Goal: Task Accomplishment & Management: Manage account settings

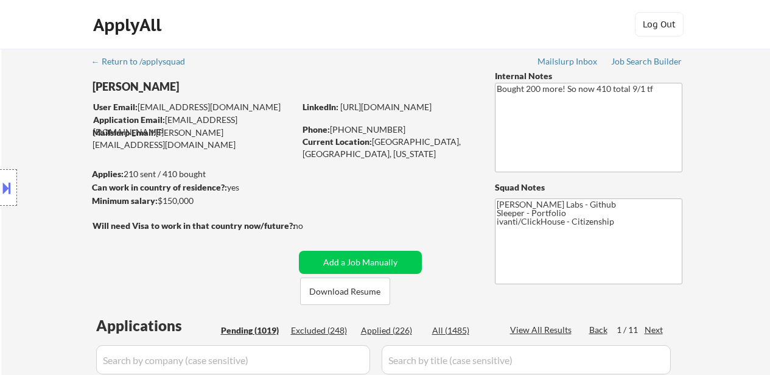
select select ""pending""
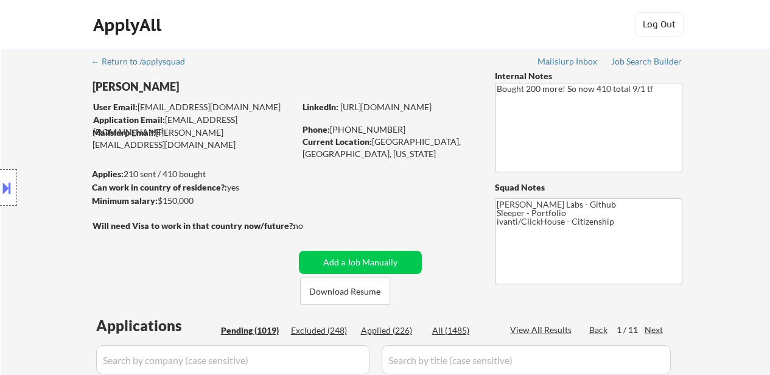
select select ""pending""
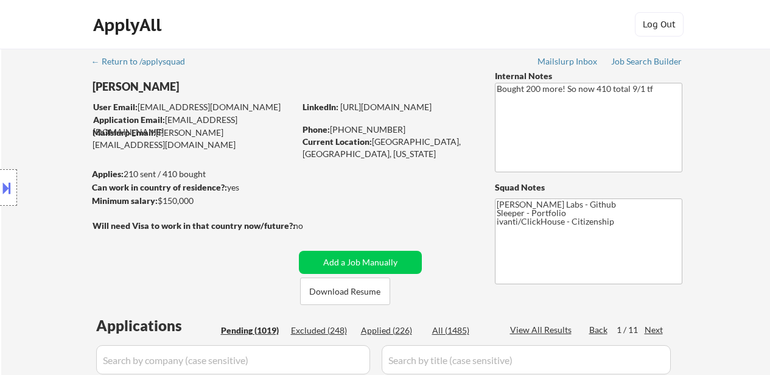
select select ""pending""
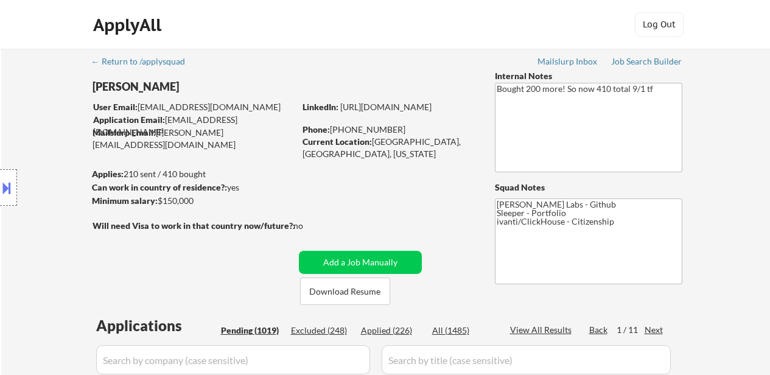
select select ""pending""
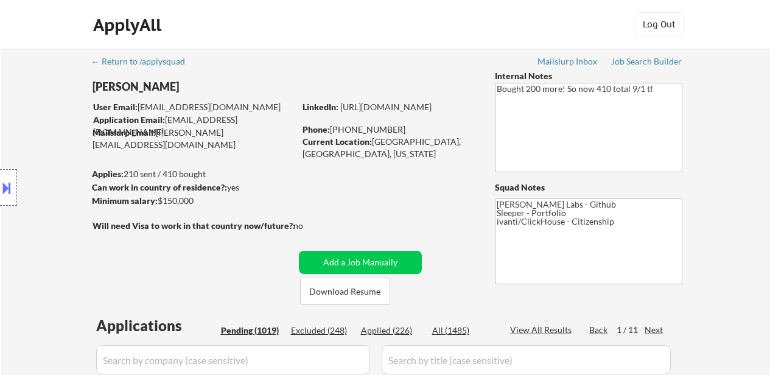
select select ""pending""
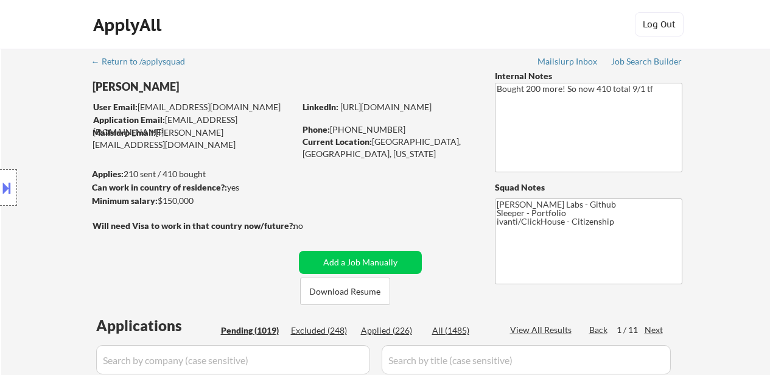
select select ""pending""
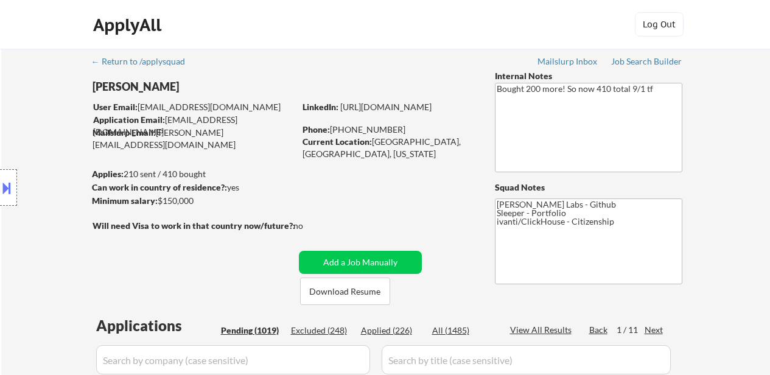
select select ""pending""
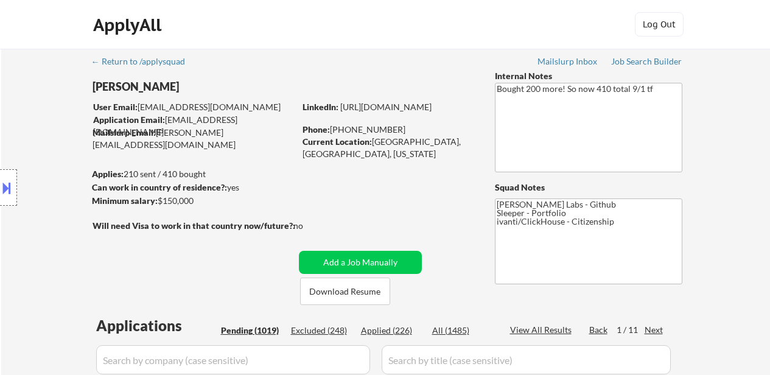
select select ""pending""
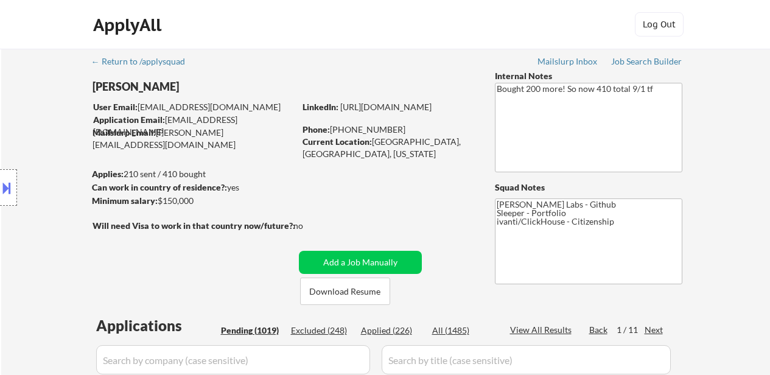
select select ""pending""
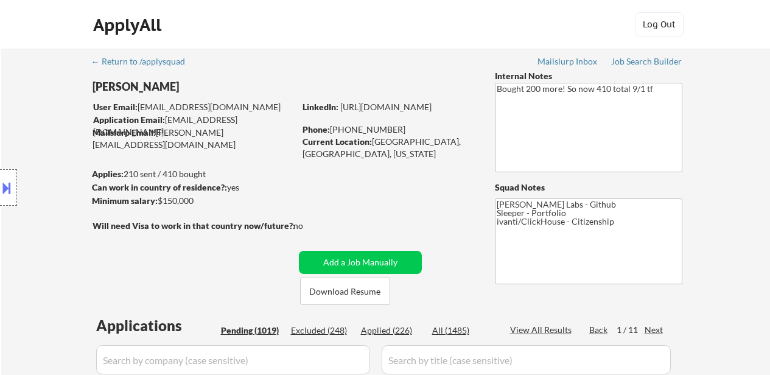
select select ""pending""
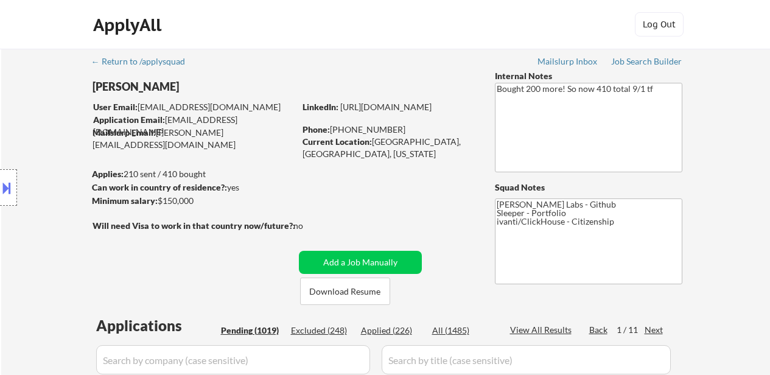
select select ""pending""
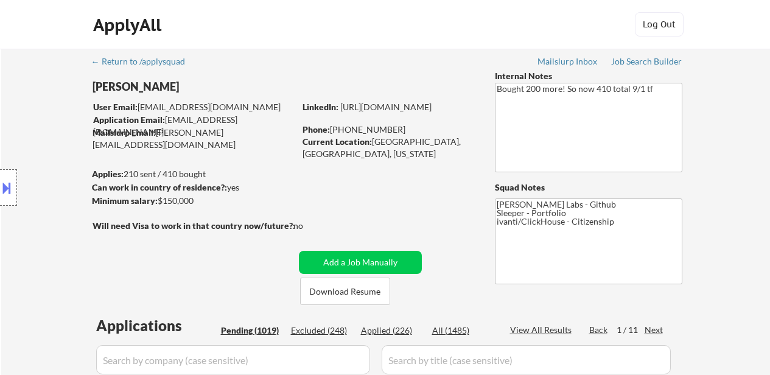
select select ""pending""
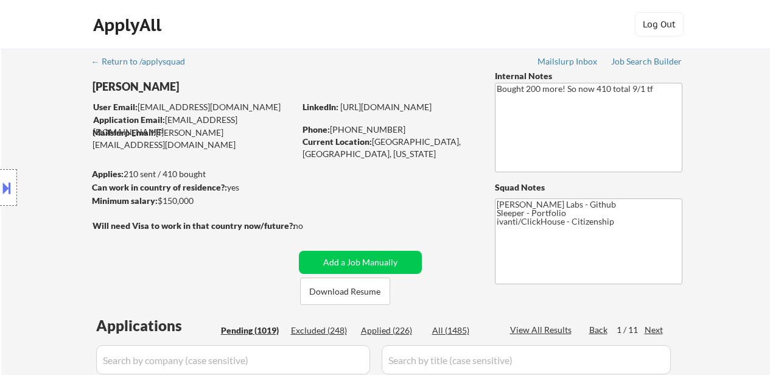
select select ""pending""
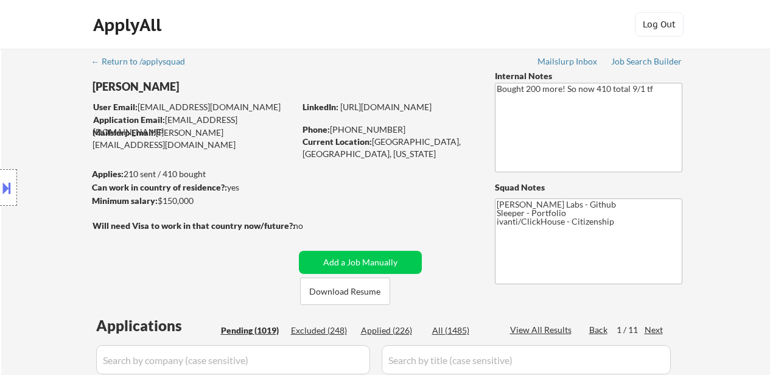
select select ""pending""
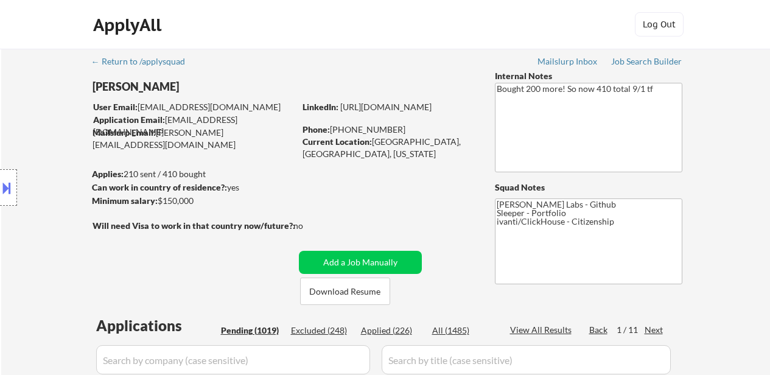
select select ""pending""
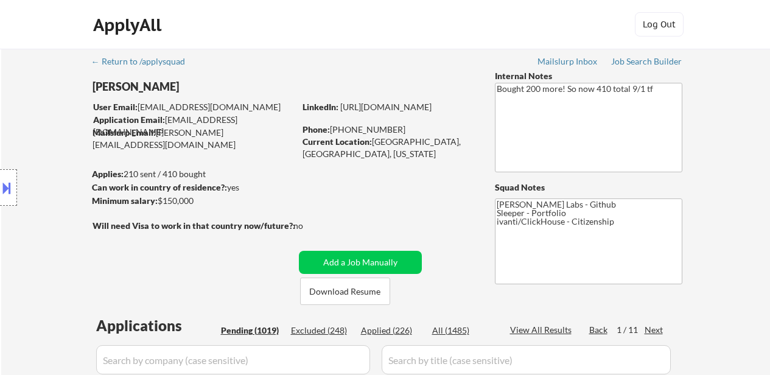
select select ""pending""
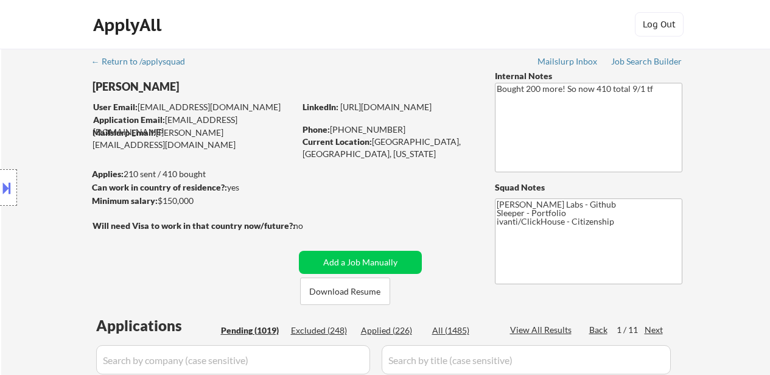
select select ""pending""
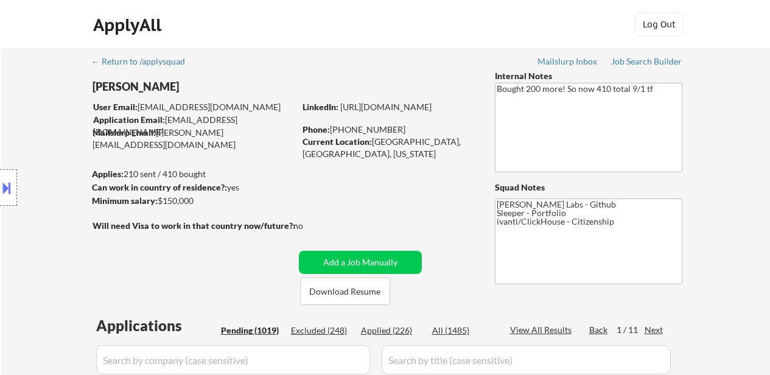
select select ""pending""
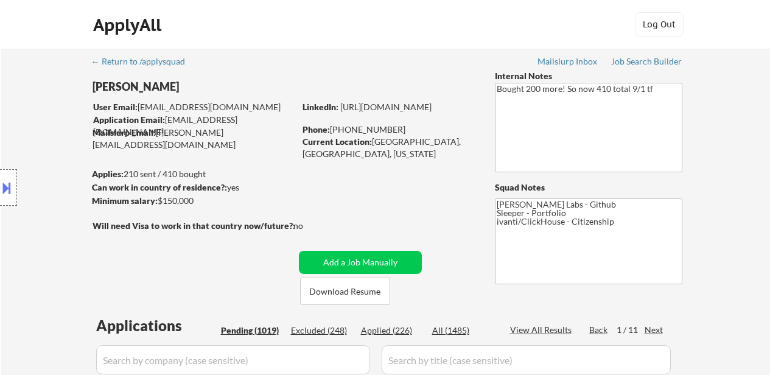
select select ""pending""
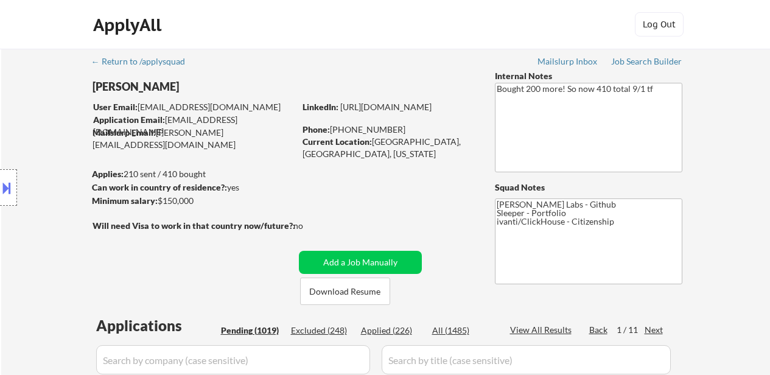
select select ""pending""
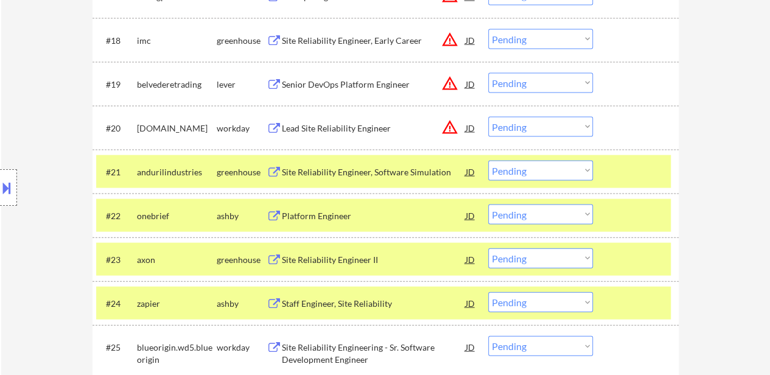
scroll to position [1289, 0]
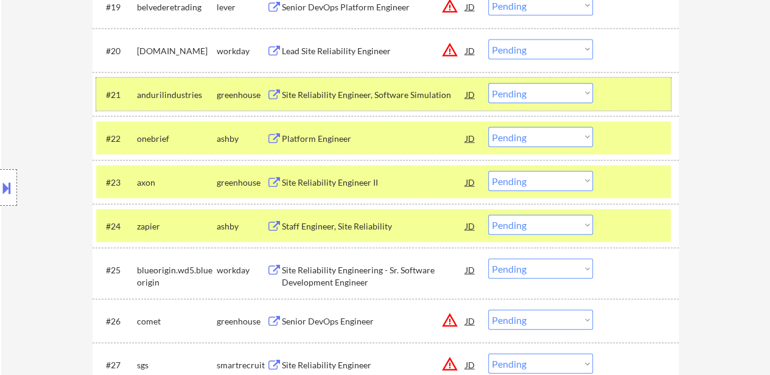
click at [629, 99] on div at bounding box center [638, 94] width 54 height 22
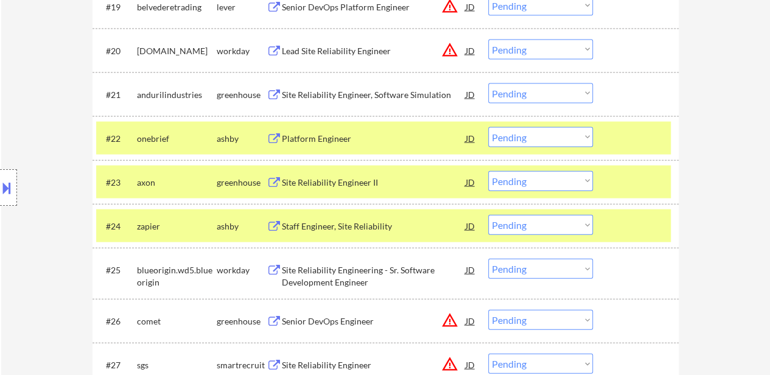
click at [624, 131] on div at bounding box center [638, 138] width 54 height 22
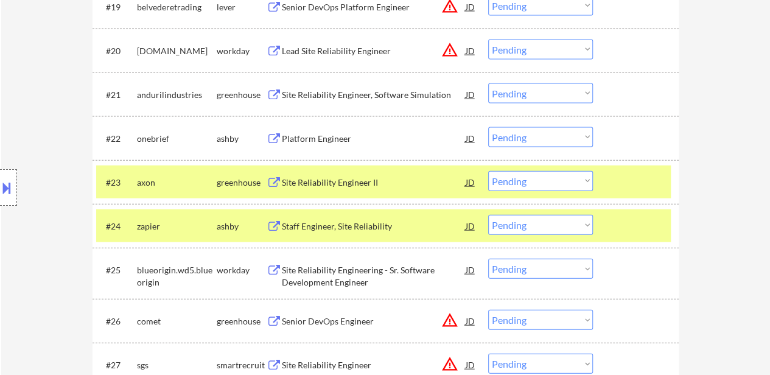
click at [632, 175] on div at bounding box center [638, 182] width 54 height 22
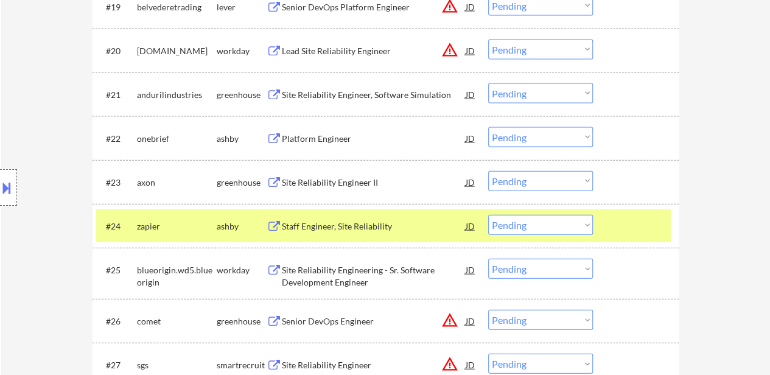
click at [632, 229] on div at bounding box center [638, 226] width 54 height 22
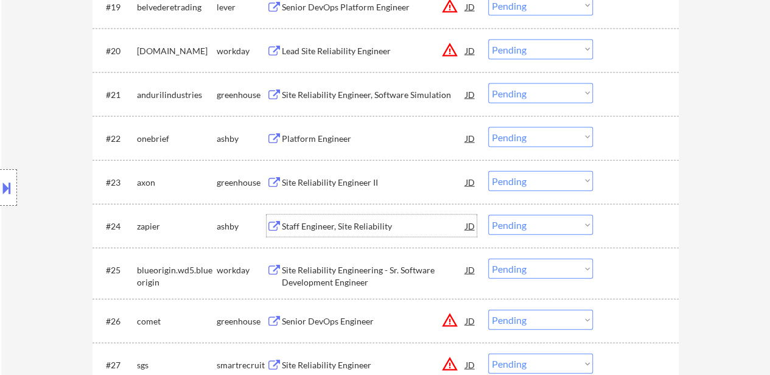
click at [344, 218] on div "Staff Engineer, Site Reliability" at bounding box center [374, 226] width 184 height 22
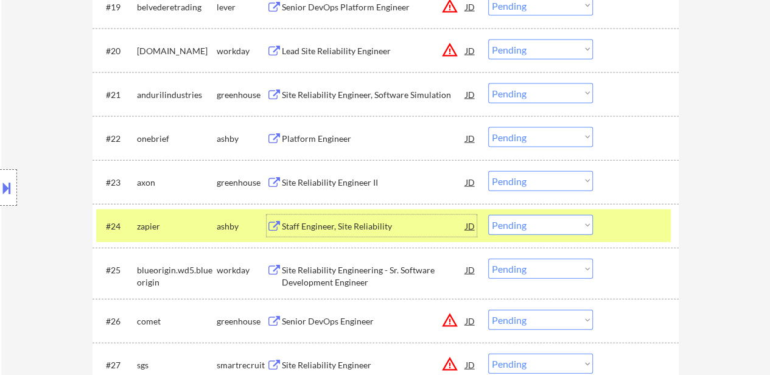
click at [538, 225] on select "Choose an option... Pending Applied Excluded (Questions) Excluded (Expired) Exc…" at bounding box center [540, 225] width 105 height 20
click at [488, 215] on select "Choose an option... Pending Applied Excluded (Questions) Excluded (Expired) Exc…" at bounding box center [540, 225] width 105 height 20
select select ""pending""
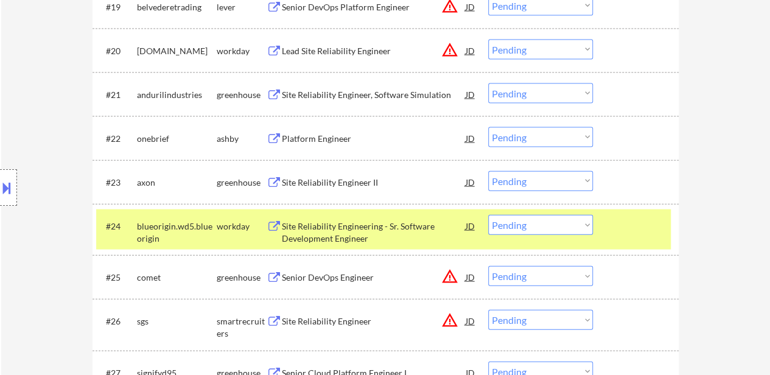
click at [315, 277] on div "Senior DevOps Engineer" at bounding box center [374, 278] width 184 height 12
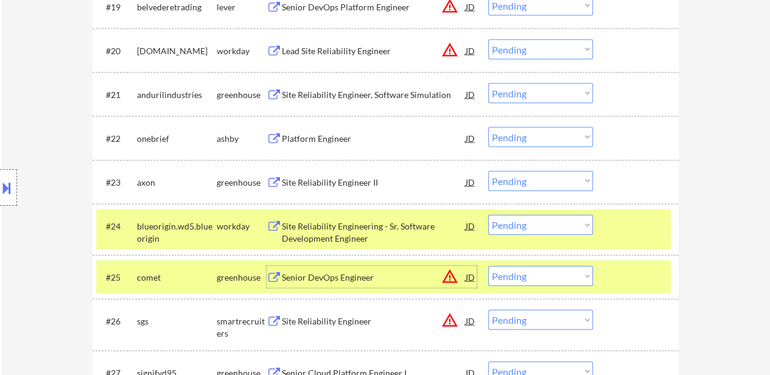
click at [638, 257] on div "#25 comet greenhouse Senior DevOps Engineer JD warning_amber Choose an option..…" at bounding box center [386, 277] width 586 height 44
click at [619, 222] on div at bounding box center [638, 226] width 54 height 22
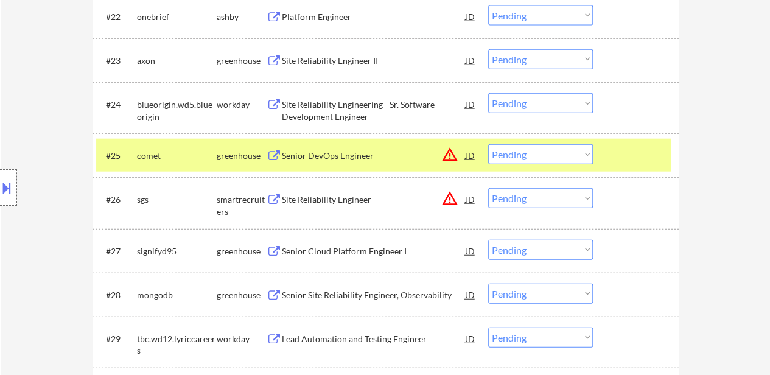
scroll to position [1410, 0]
click at [317, 199] on div "Site Reliability Engineer" at bounding box center [374, 200] width 184 height 12
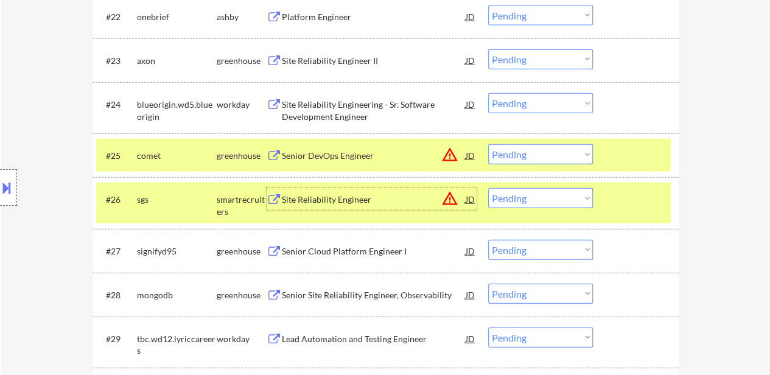
click at [12, 185] on button at bounding box center [6, 188] width 13 height 20
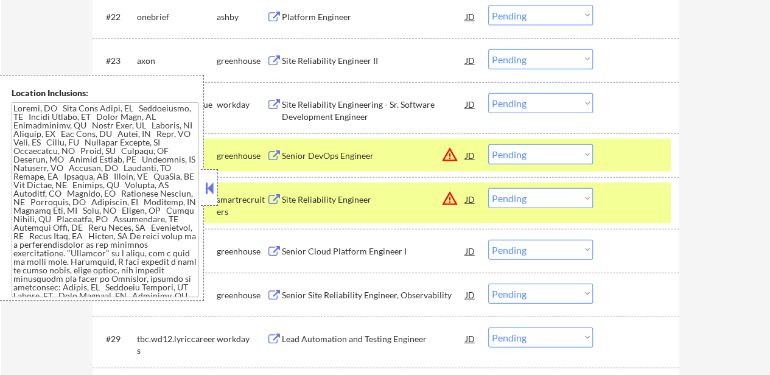
click at [209, 180] on button at bounding box center [209, 188] width 13 height 18
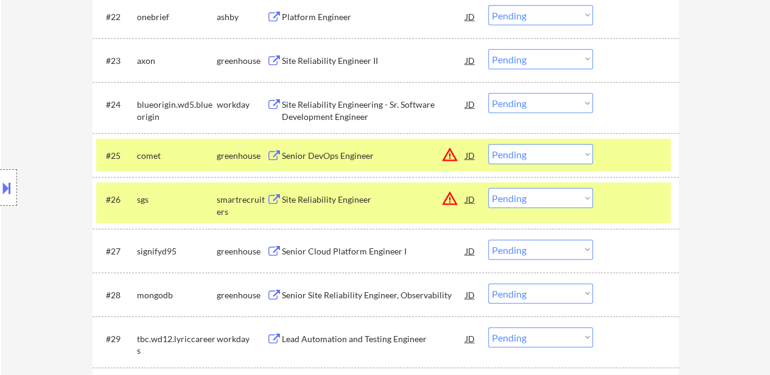
click at [0, 186] on button at bounding box center [6, 188] width 13 height 20
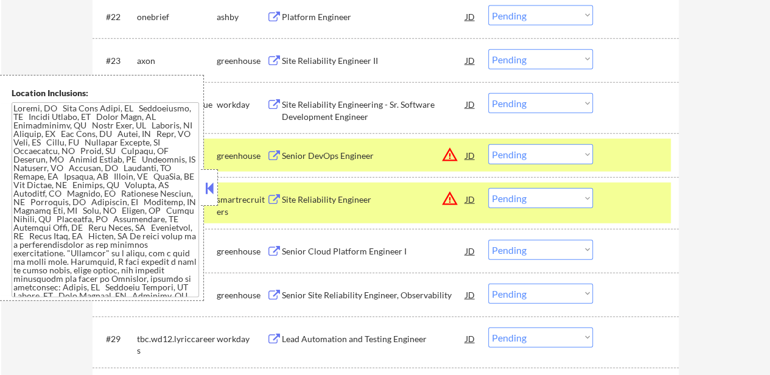
drag, startPoint x: 205, startPoint y: 188, endPoint x: 215, endPoint y: 185, distance: 10.4
click at [206, 188] on button at bounding box center [209, 188] width 13 height 18
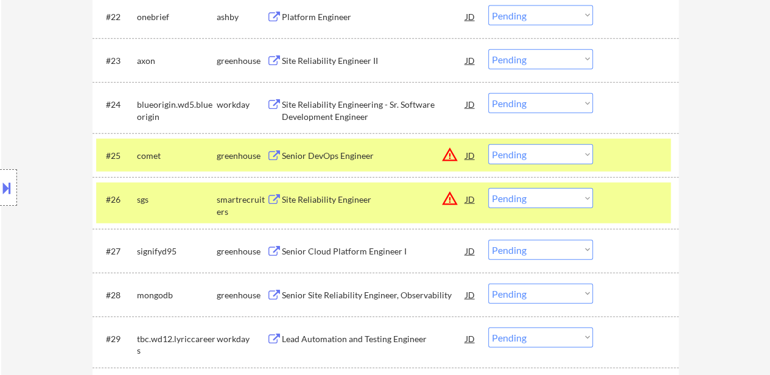
click at [5, 190] on button at bounding box center [6, 188] width 13 height 20
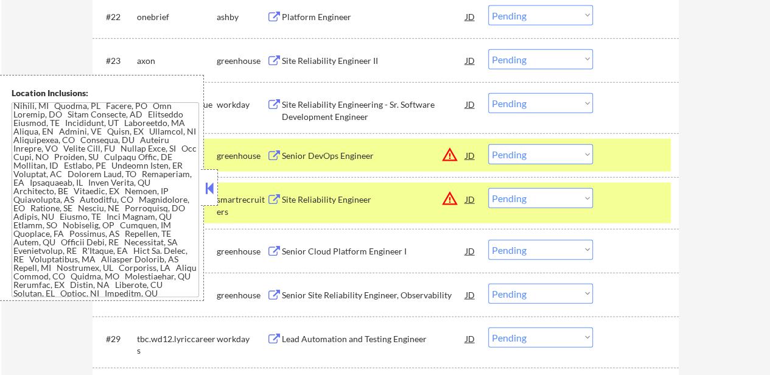
scroll to position [652, 0]
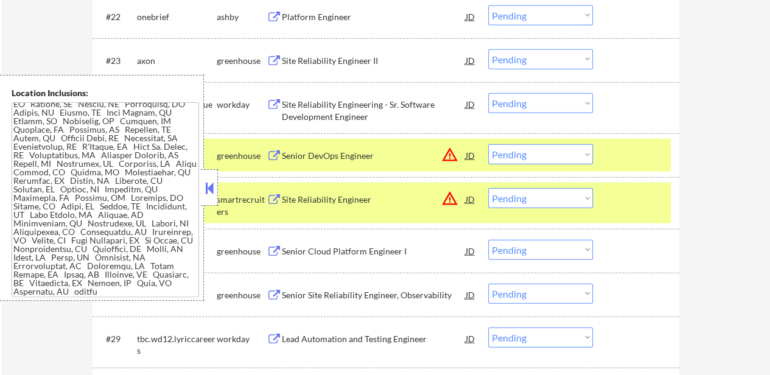
click at [208, 193] on button at bounding box center [209, 188] width 13 height 18
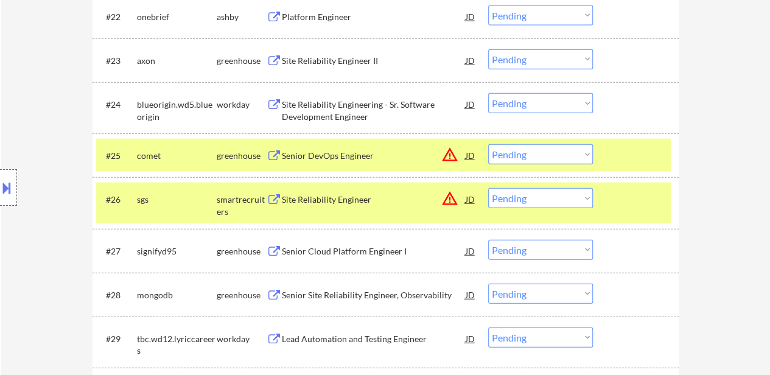
click at [541, 152] on select "Choose an option... Pending Applied Excluded (Questions) Excluded (Expired) Exc…" at bounding box center [540, 154] width 105 height 20
click at [488, 144] on select "Choose an option... Pending Applied Excluded (Questions) Excluded (Expired) Exc…" at bounding box center [540, 154] width 105 height 20
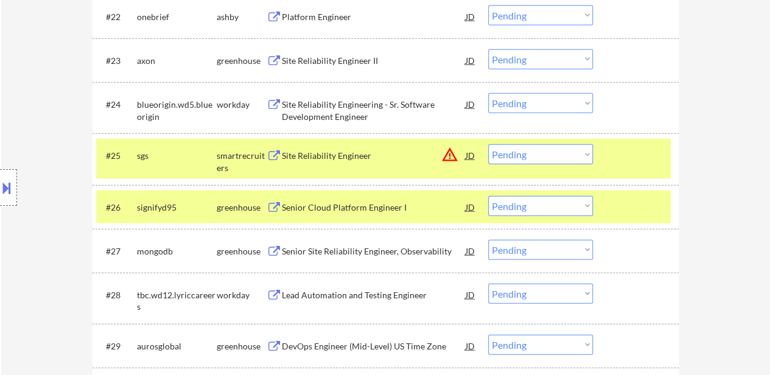
click at [632, 191] on div "#26 signifyd95 greenhouse Senior Cloud Platform Engineer I JD warning_amber Cho…" at bounding box center [383, 207] width 575 height 33
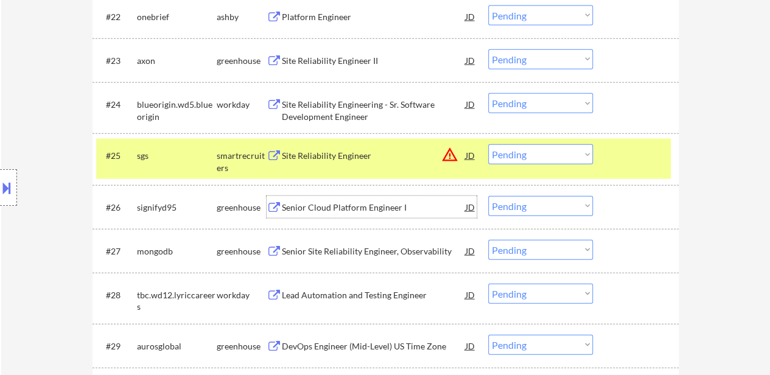
click at [363, 210] on div "Senior Cloud Platform Engineer I" at bounding box center [374, 208] width 184 height 12
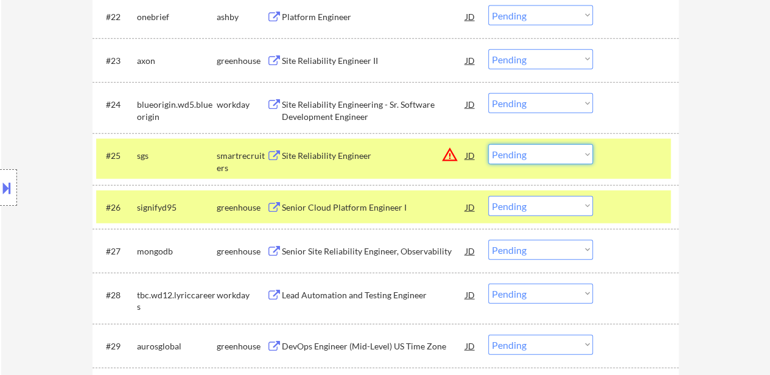
click at [533, 155] on select "Choose an option... Pending Applied Excluded (Questions) Excluded (Expired) Exc…" at bounding box center [540, 154] width 105 height 20
click at [488, 144] on select "Choose an option... Pending Applied Excluded (Questions) Excluded (Expired) Exc…" at bounding box center [540, 154] width 105 height 20
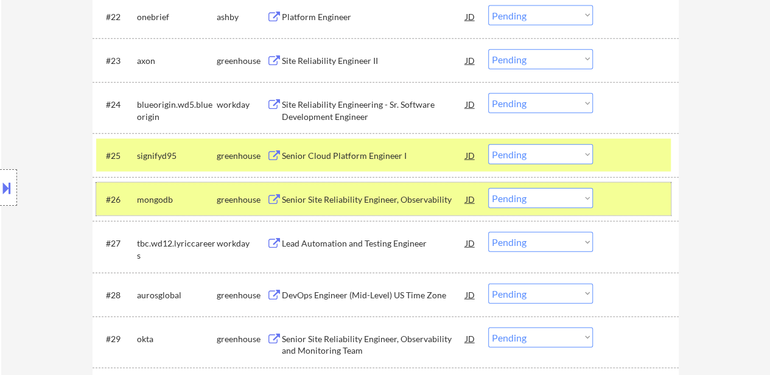
click at [639, 202] on div at bounding box center [638, 199] width 54 height 22
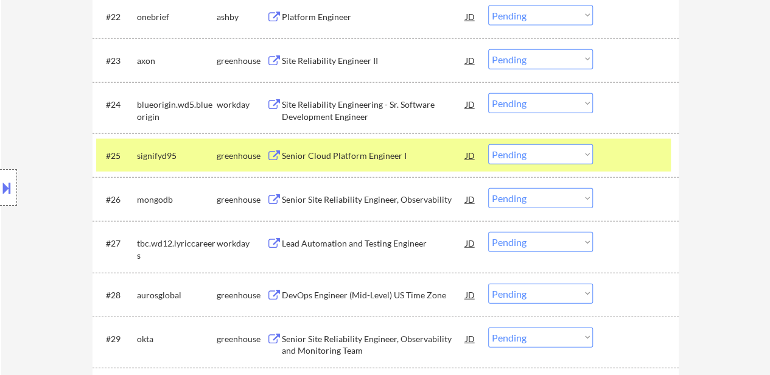
click at [403, 295] on div "DevOps Engineer (Mid-Level) US Time Zone" at bounding box center [374, 295] width 184 height 12
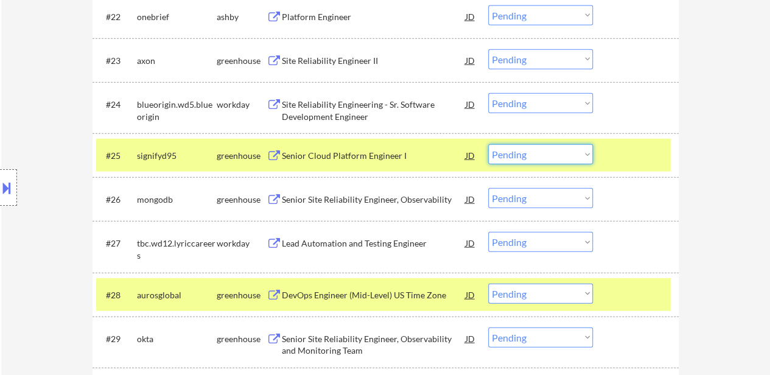
click at [537, 158] on select "Choose an option... Pending Applied Excluded (Questions) Excluded (Expired) Exc…" at bounding box center [540, 154] width 105 height 20
click at [488, 144] on select "Choose an option... Pending Applied Excluded (Questions) Excluded (Expired) Exc…" at bounding box center [540, 154] width 105 height 20
select select ""pending""
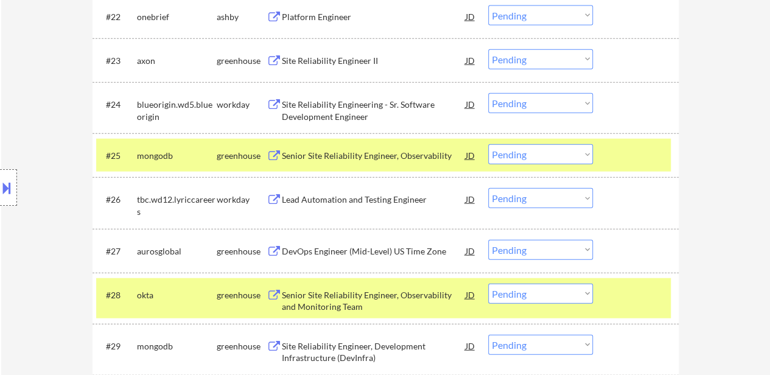
click at [642, 160] on div at bounding box center [638, 155] width 54 height 22
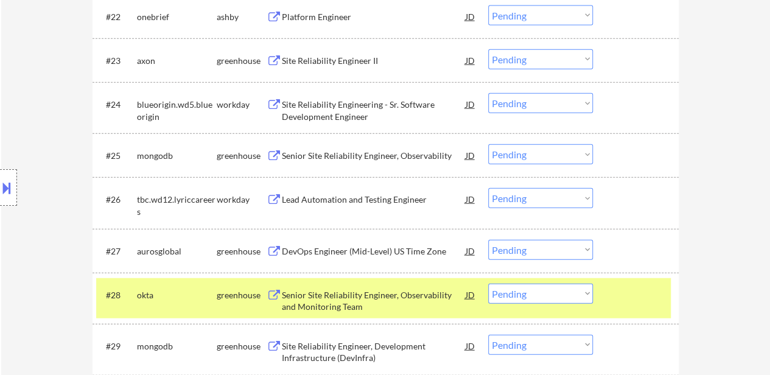
click at [625, 288] on div at bounding box center [638, 295] width 54 height 22
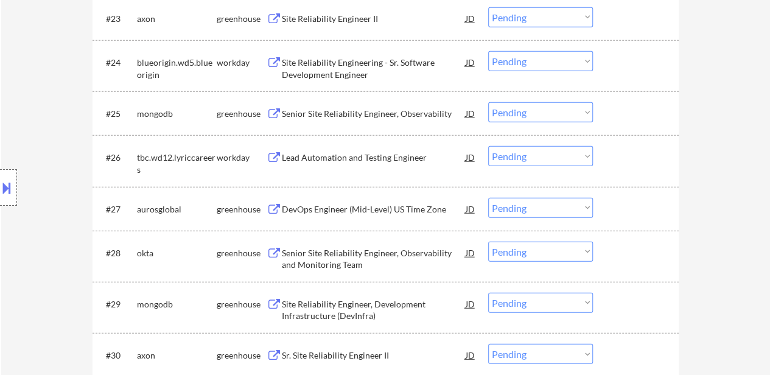
scroll to position [1471, 0]
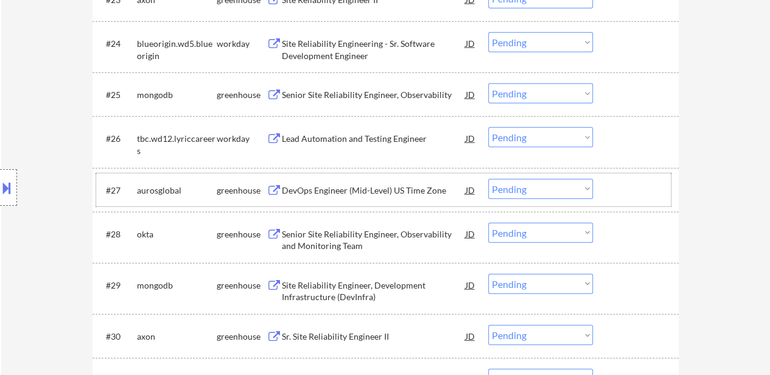
click at [616, 183] on div at bounding box center [638, 190] width 54 height 22
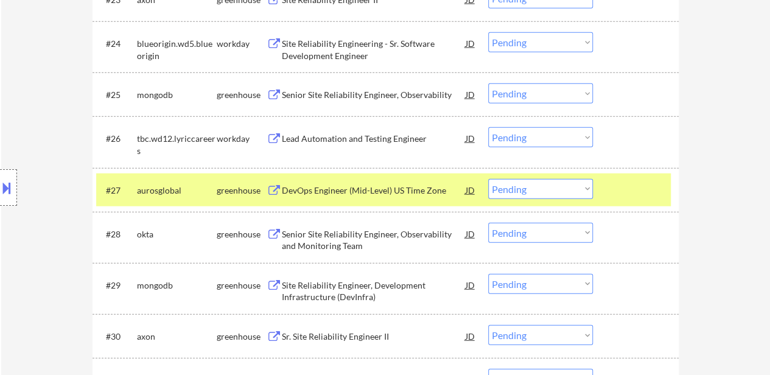
scroll to position [1532, 0]
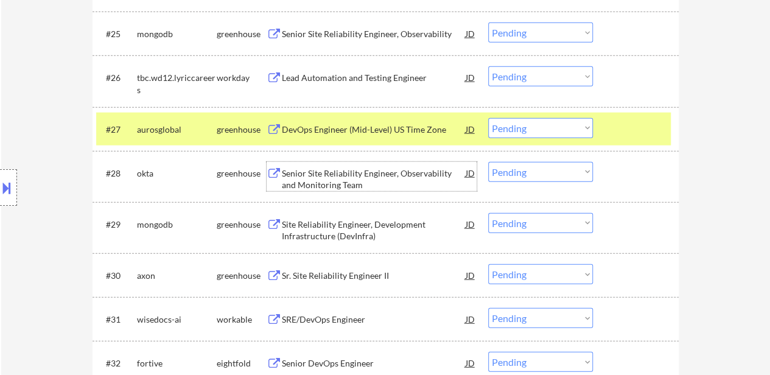
click at [386, 172] on div "Senior Site Reliability Engineer, Observability and Monitoring Team" at bounding box center [374, 179] width 184 height 24
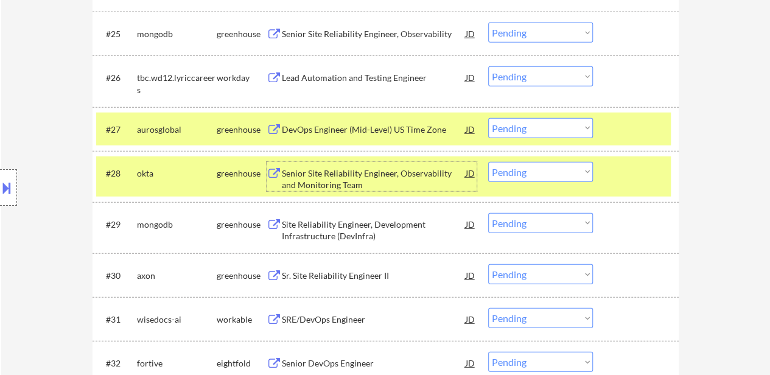
click at [529, 127] on select "Choose an option... Pending Applied Excluded (Questions) Excluded (Expired) Exc…" at bounding box center [540, 128] width 105 height 20
click at [488, 118] on select "Choose an option... Pending Applied Excluded (Questions) Excluded (Expired) Exc…" at bounding box center [540, 128] width 105 height 20
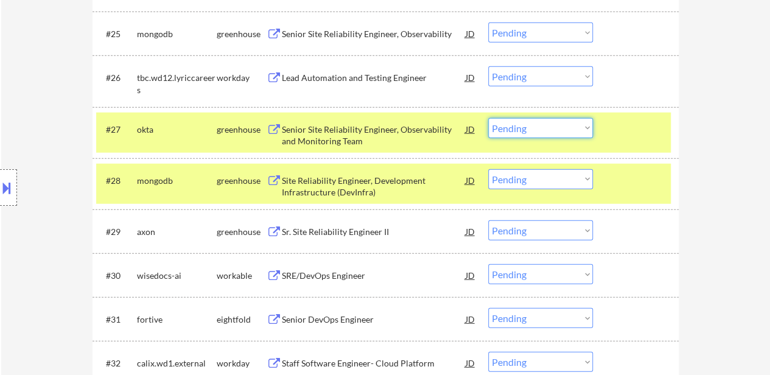
click at [569, 123] on select "Choose an option... Pending Applied Excluded (Questions) Excluded (Expired) Exc…" at bounding box center [540, 128] width 105 height 20
click at [488, 118] on select "Choose an option... Pending Applied Excluded (Questions) Excluded (Expired) Exc…" at bounding box center [540, 128] width 105 height 20
select select ""pending""
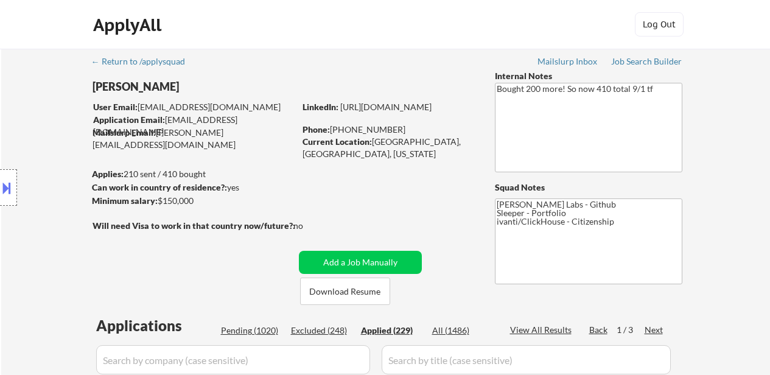
select select ""applied""
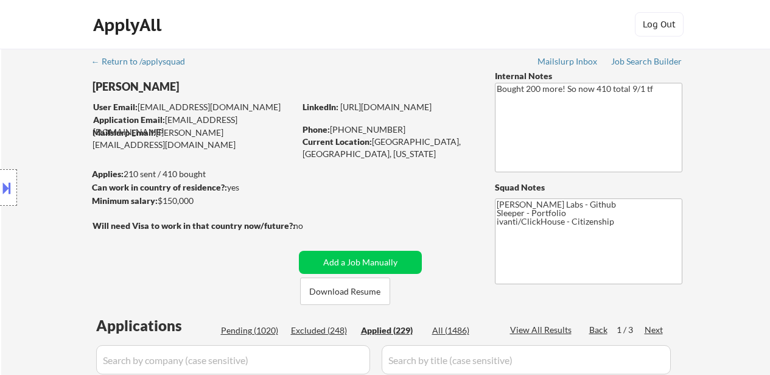
select select ""applied""
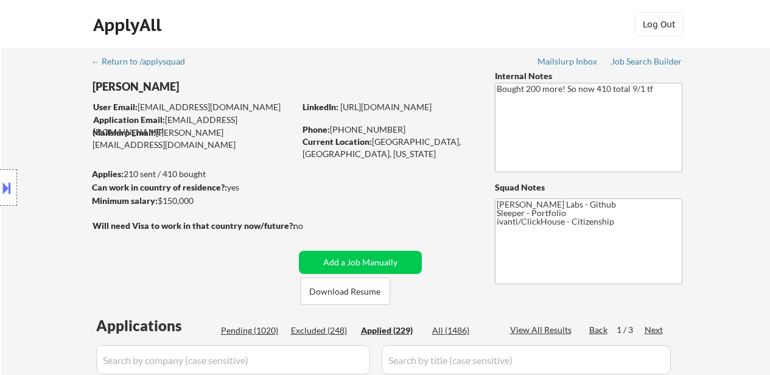
select select ""applied""
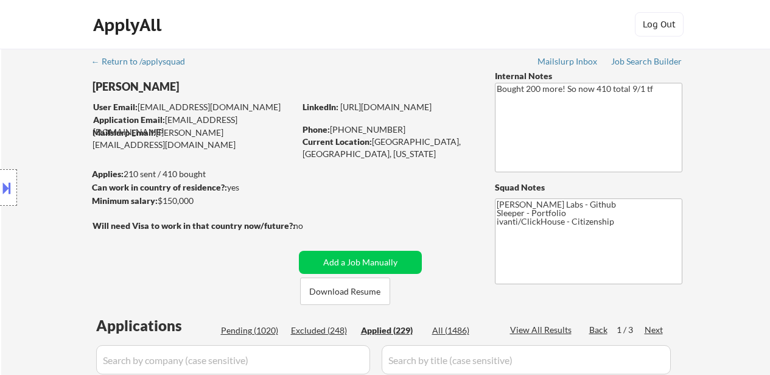
select select ""applied""
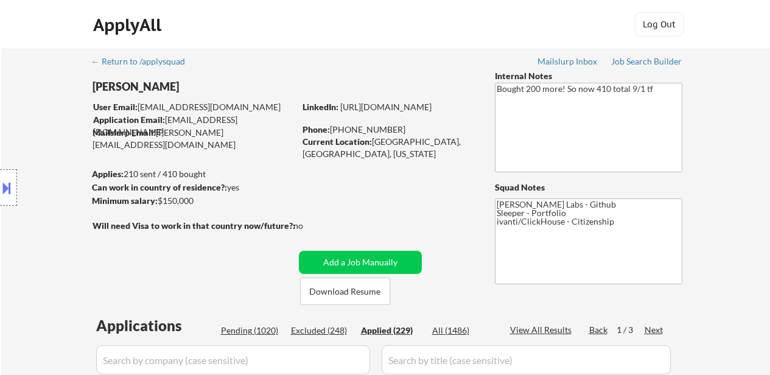
select select ""applied""
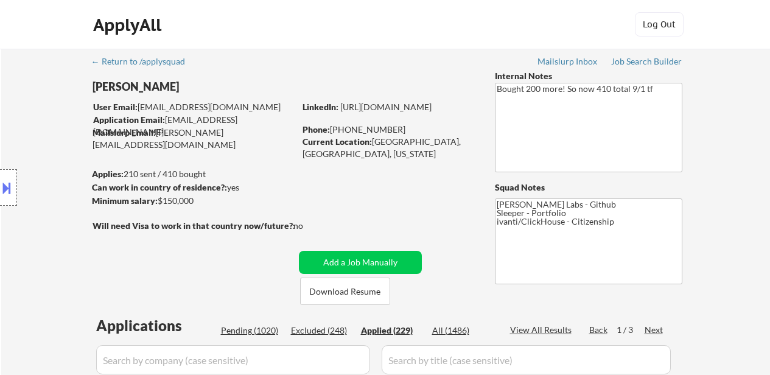
select select ""applied""
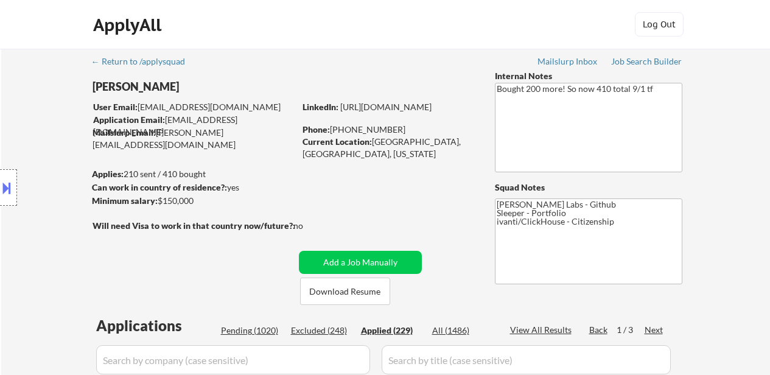
select select ""applied""
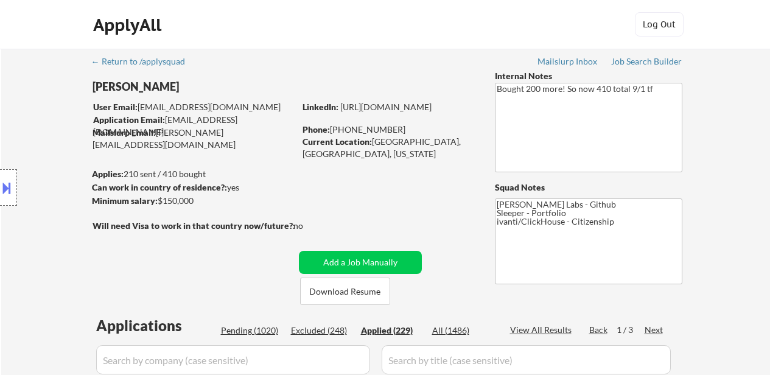
select select ""applied""
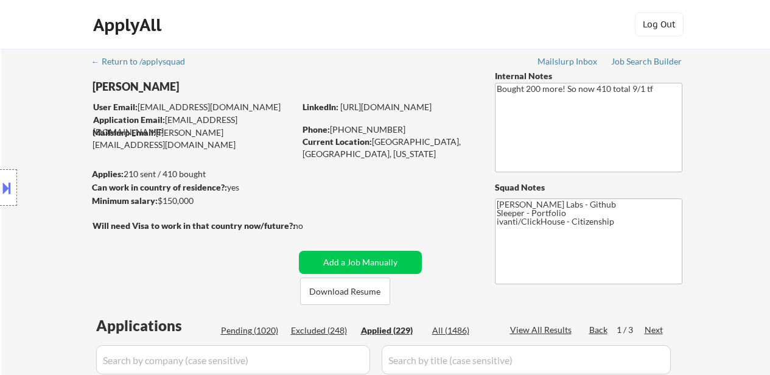
select select ""applied""
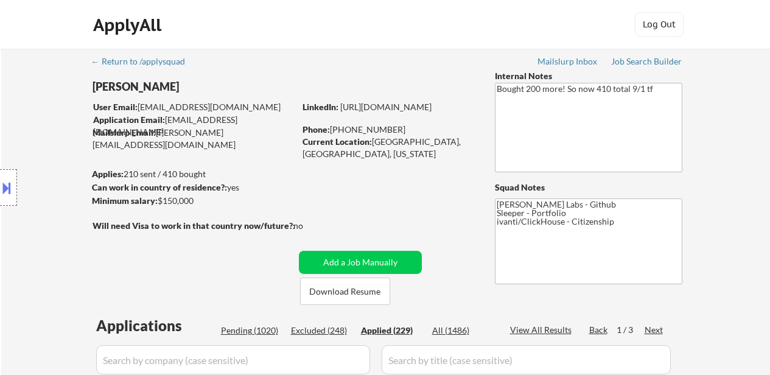
select select ""applied""
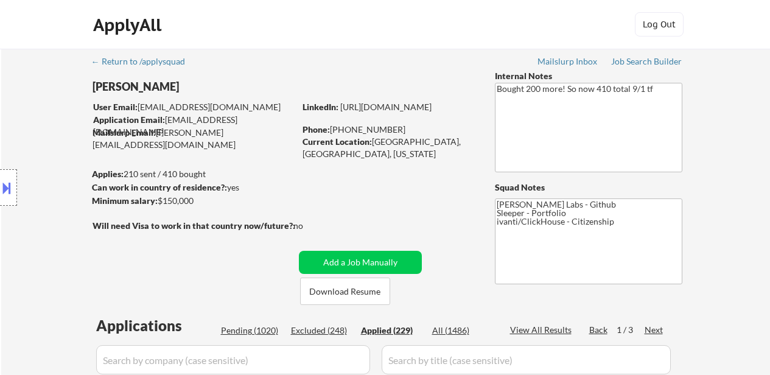
select select ""applied""
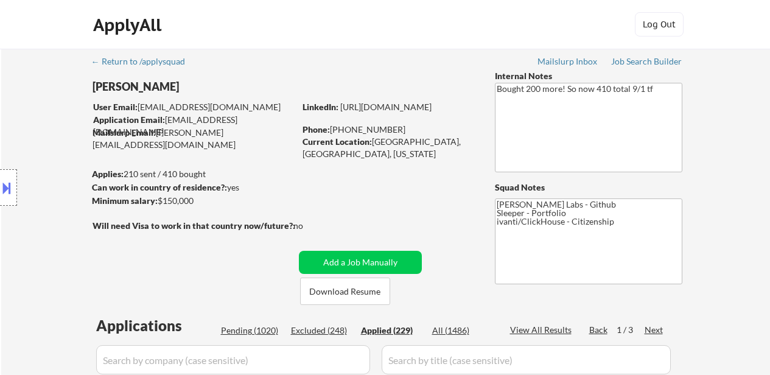
select select ""applied""
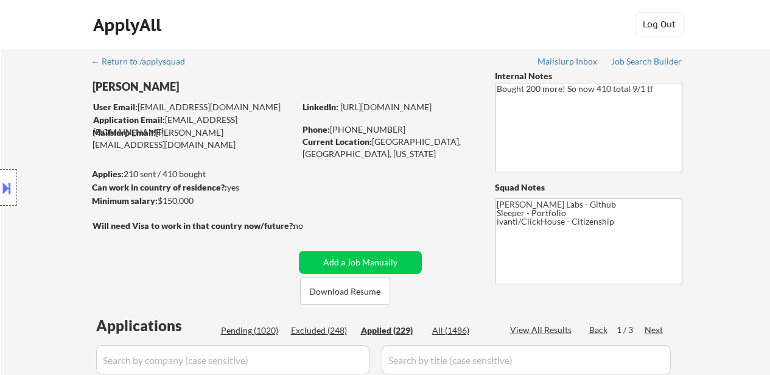
select select ""applied""
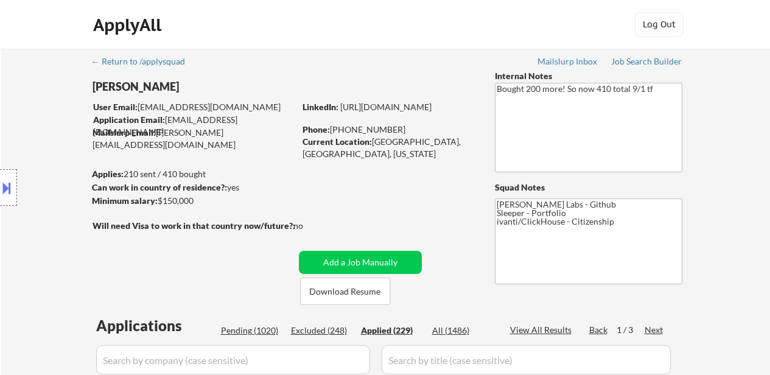
select select ""applied""
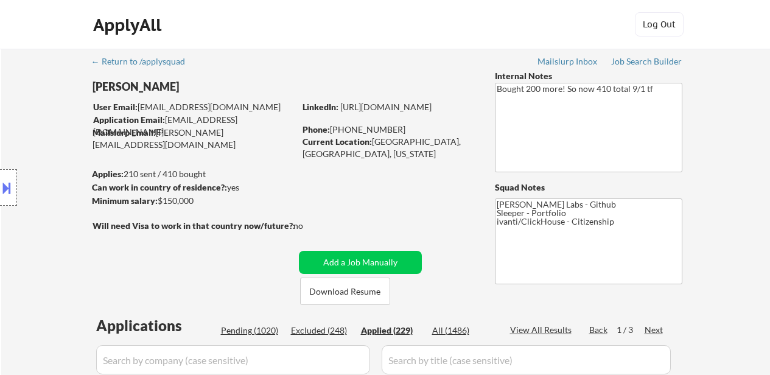
select select ""applied""
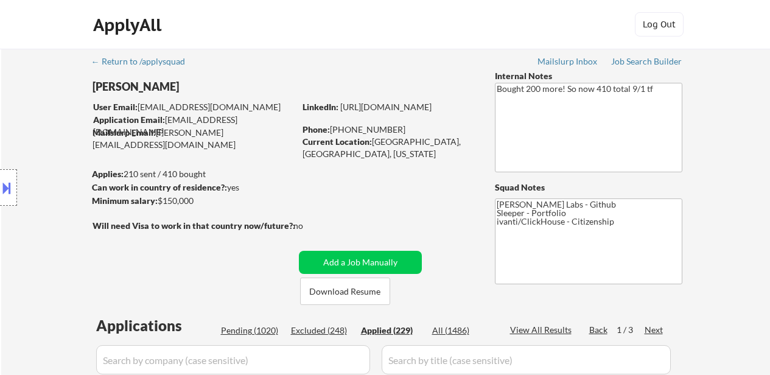
select select ""applied""
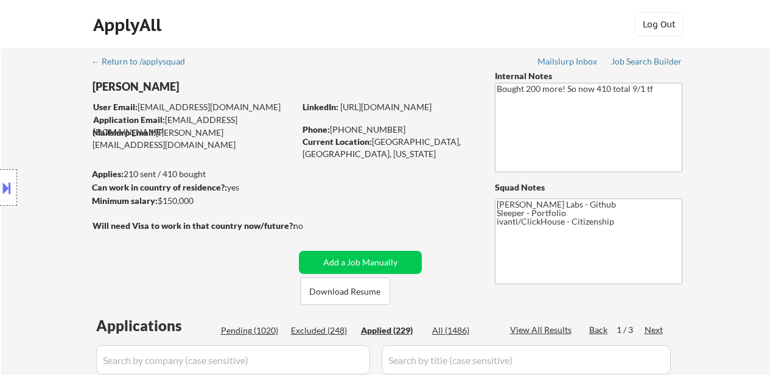
select select ""applied""
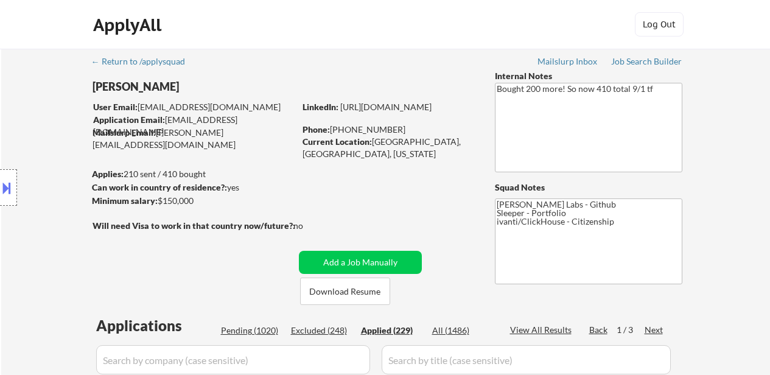
select select ""applied""
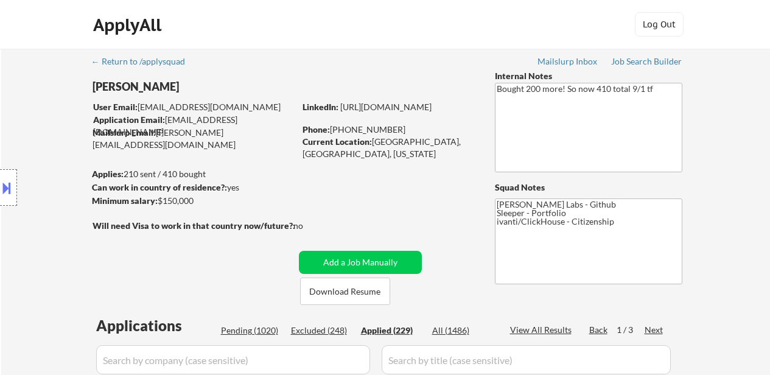
select select ""applied""
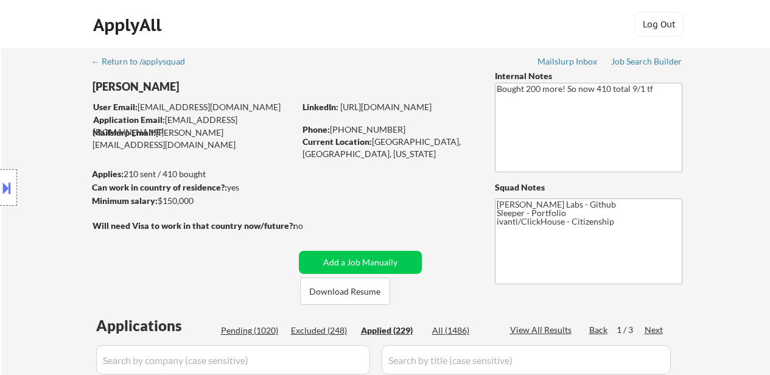
select select ""applied""
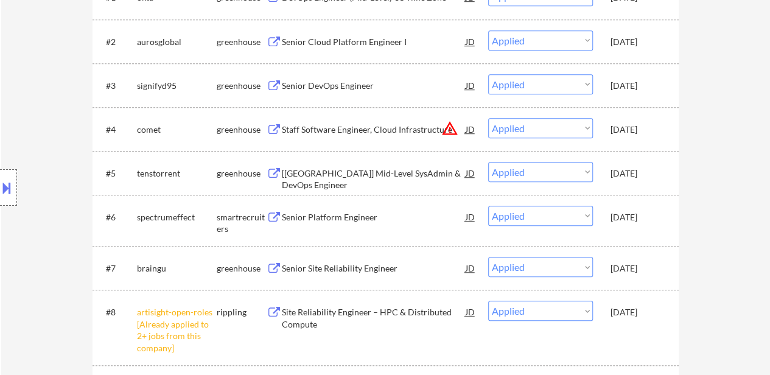
scroll to position [244, 0]
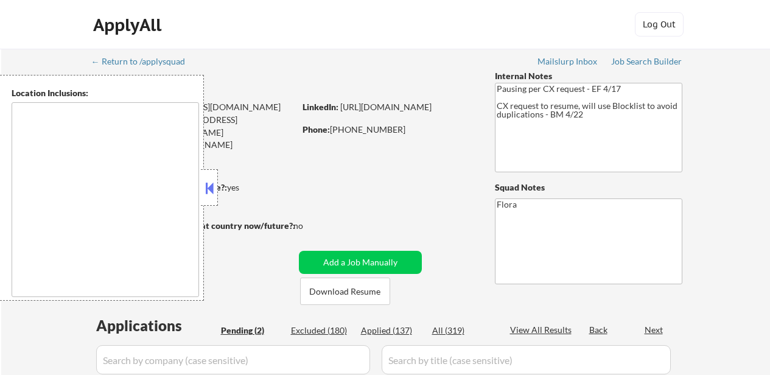
select select ""pending""
type textarea "Raleigh, NC Cary, NC Morrisville, NC Apex, NC Garner, NC Wake Forest, NC Holly …"
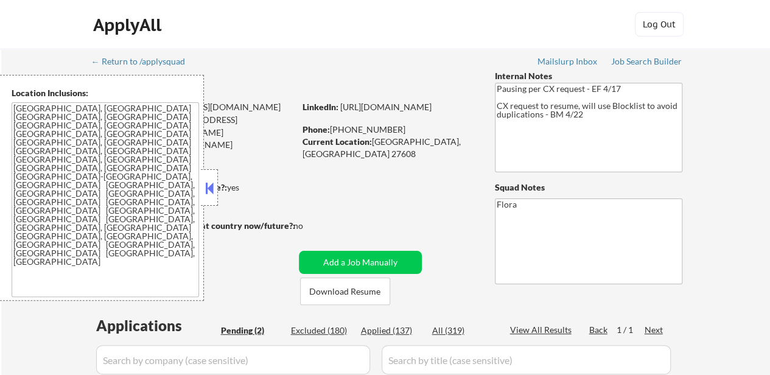
click at [211, 185] on button at bounding box center [209, 188] width 13 height 18
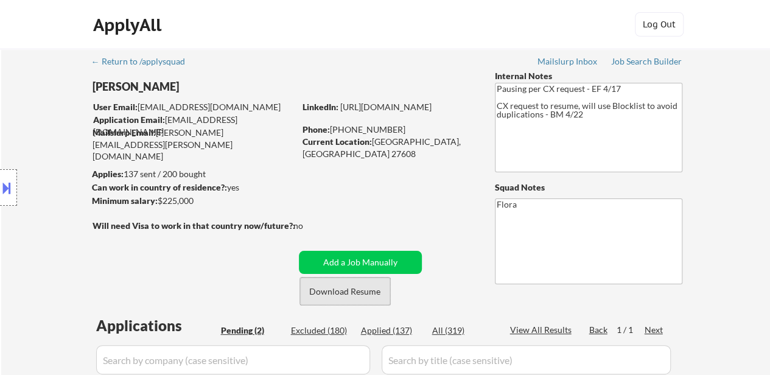
click at [344, 295] on button "Download Resume" at bounding box center [345, 291] width 90 height 27
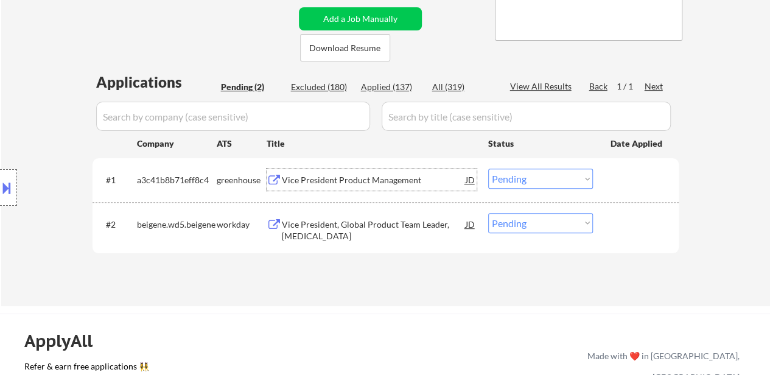
click at [403, 180] on div "Vice President Product Management" at bounding box center [374, 180] width 184 height 12
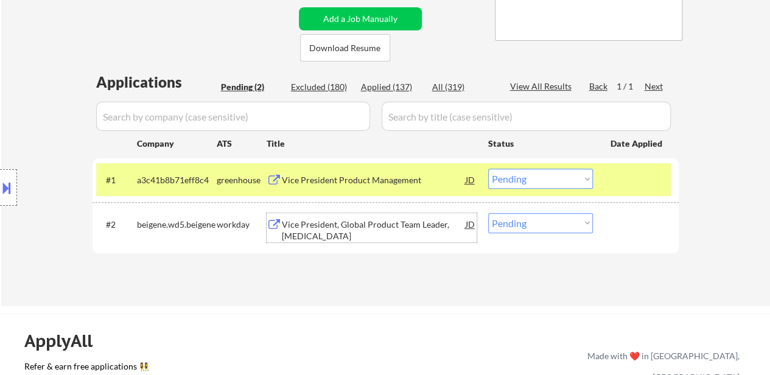
click at [424, 222] on div "Vice President, Global Product Team Leader, Lung Cancer" at bounding box center [374, 231] width 184 height 24
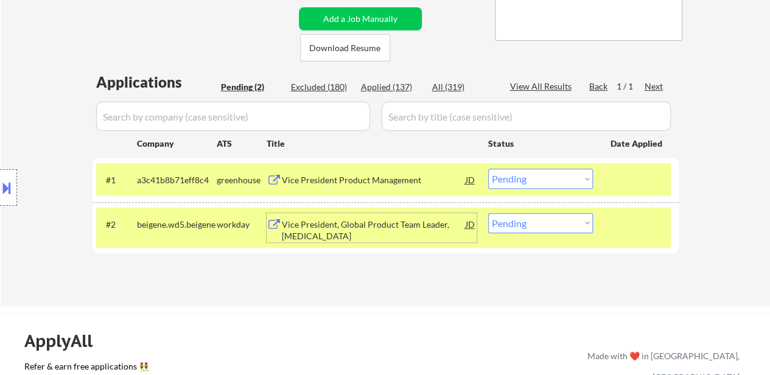
click at [542, 221] on select "Choose an option... Pending Applied Excluded (Questions) Excluded (Expired) Exc…" at bounding box center [540, 223] width 105 height 20
select select ""excluded__bad_match_""
click at [488, 213] on select "Choose an option... Pending Applied Excluded (Questions) Excluded (Expired) Exc…" at bounding box center [540, 223] width 105 height 20
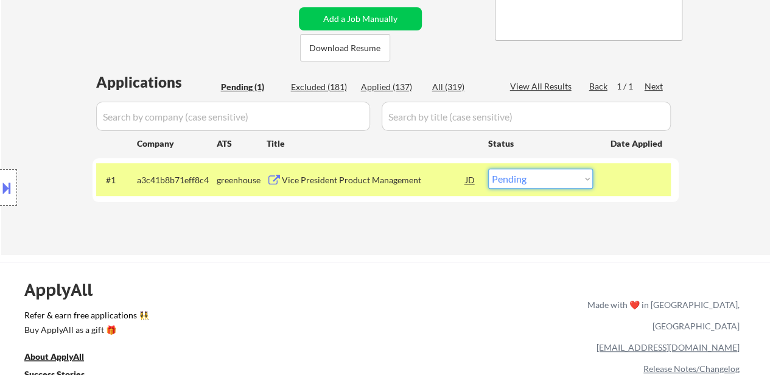
click at [569, 181] on select "Choose an option... Pending Applied Excluded (Questions) Excluded (Expired) Exc…" at bounding box center [540, 179] width 105 height 20
select select ""applied""
click at [488, 169] on select "Choose an option... Pending Applied Excluded (Questions) Excluded (Expired) Exc…" at bounding box center [540, 179] width 105 height 20
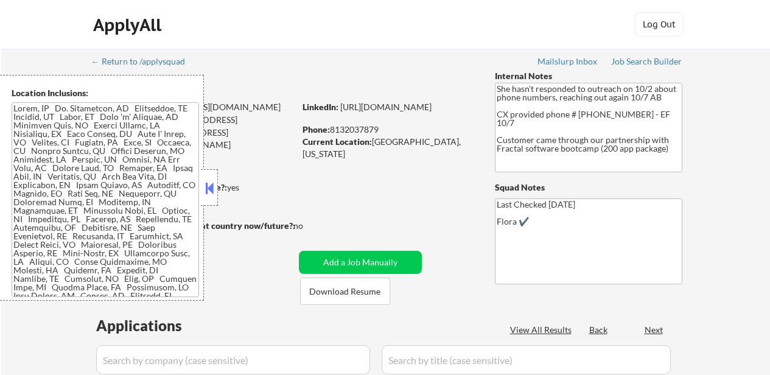
select select ""pending""
click at [211, 187] on button at bounding box center [209, 188] width 13 height 18
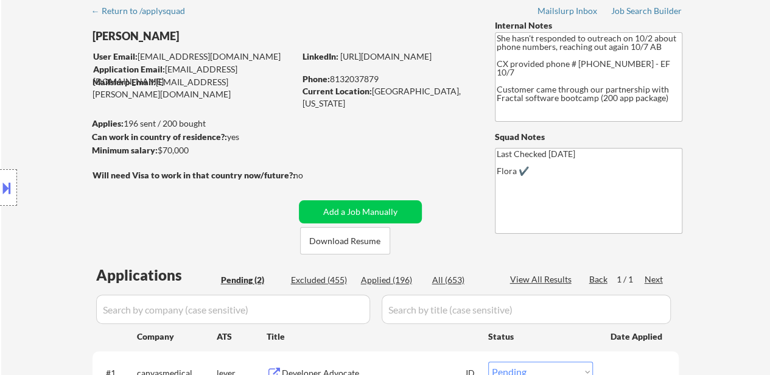
scroll to position [183, 0]
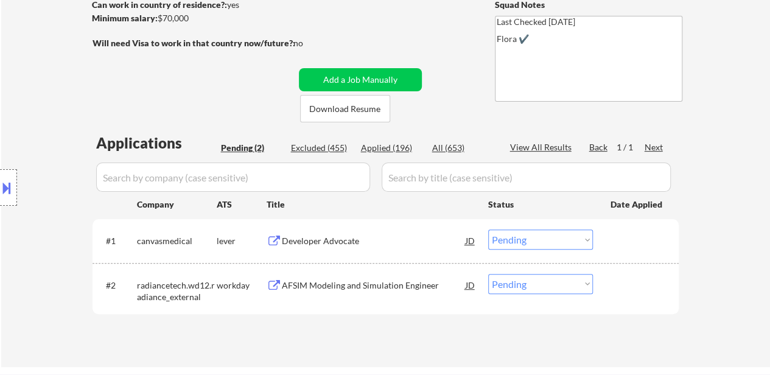
click at [397, 285] on div "AFSIM Modeling and Simulation Engineer" at bounding box center [374, 286] width 184 height 12
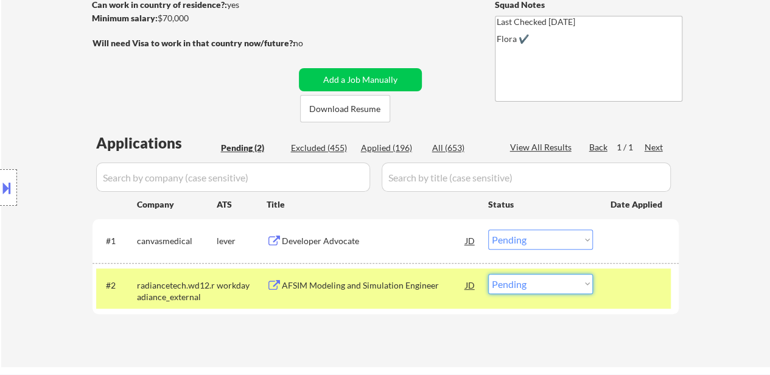
click at [579, 288] on select "Choose an option... Pending Applied Excluded (Questions) Excluded (Expired) Exc…" at bounding box center [540, 284] width 105 height 20
select select ""excluded__bad_match_""
click at [488, 274] on select "Choose an option... Pending Applied Excluded (Questions) Excluded (Expired) Exc…" at bounding box center [540, 284] width 105 height 20
click at [336, 237] on div "Developer Advocate" at bounding box center [374, 241] width 184 height 12
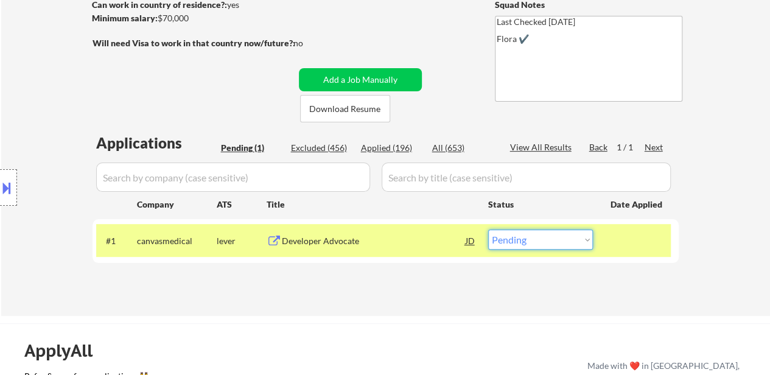
click at [580, 241] on select "Choose an option... Pending Applied Excluded (Questions) Excluded (Expired) Exc…" at bounding box center [540, 240] width 105 height 20
select select ""excluded__bad_match_""
click at [488, 230] on select "Choose an option... Pending Applied Excluded (Questions) Excluded (Expired) Exc…" at bounding box center [540, 240] width 105 height 20
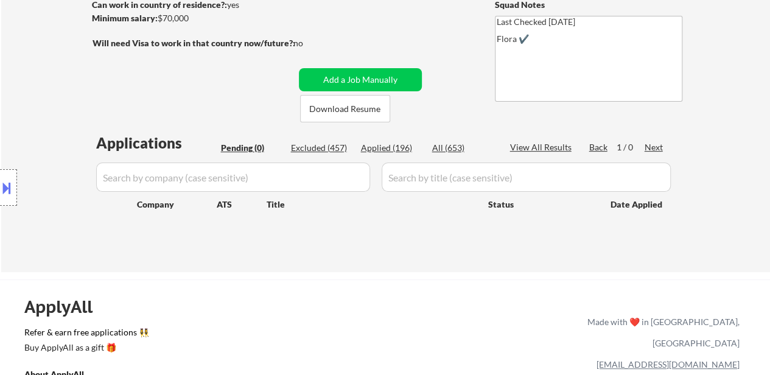
type textarea "Last Checked 09/04/2025 Flora ✔️"
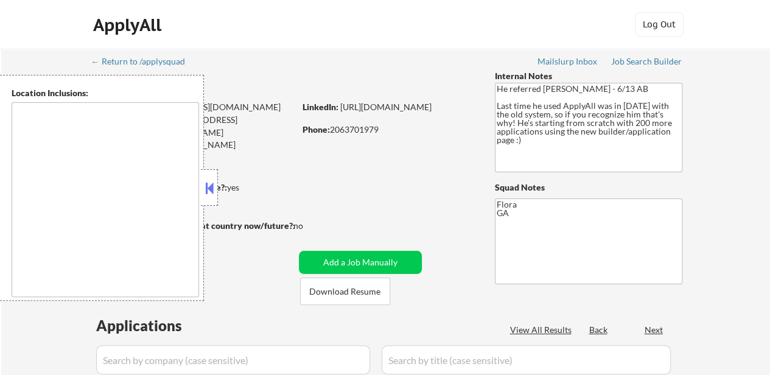
type textarea "[GEOGRAPHIC_DATA], [GEOGRAPHIC_DATA] [GEOGRAPHIC_DATA], [GEOGRAPHIC_DATA] [GEOG…"
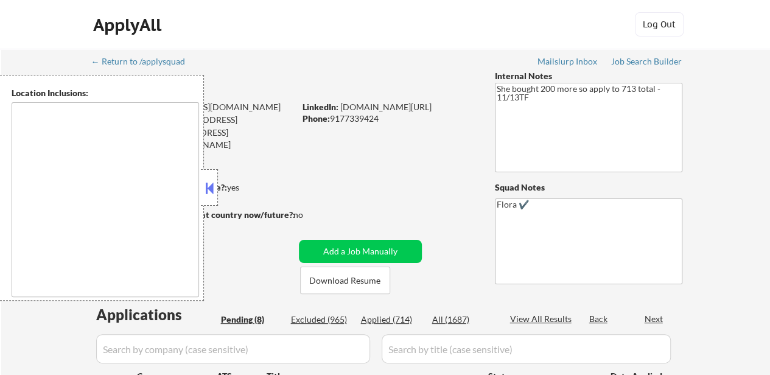
select select ""pending""
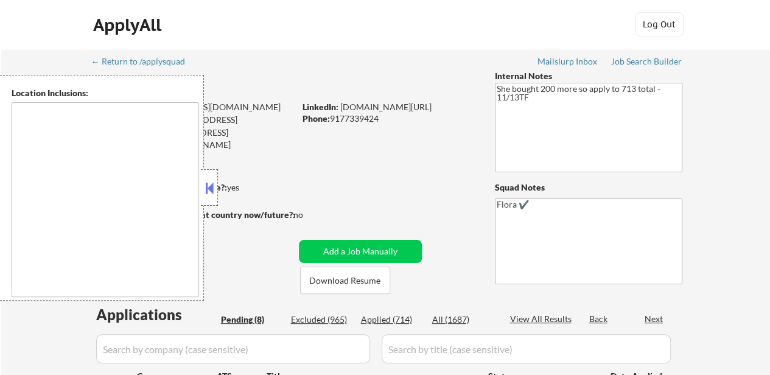
select select ""pending""
type textarea "remote"
click at [208, 181] on button at bounding box center [209, 188] width 13 height 18
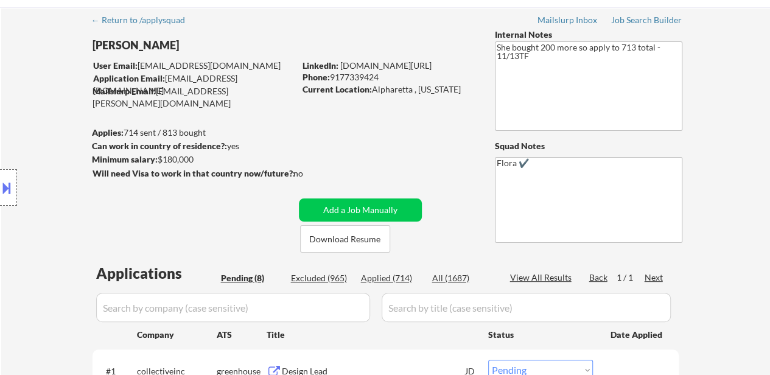
scroll to position [61, 0]
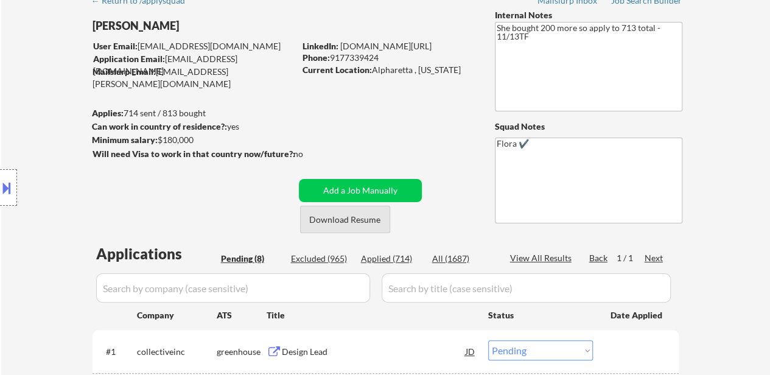
click at [338, 225] on button "Download Resume" at bounding box center [345, 219] width 90 height 27
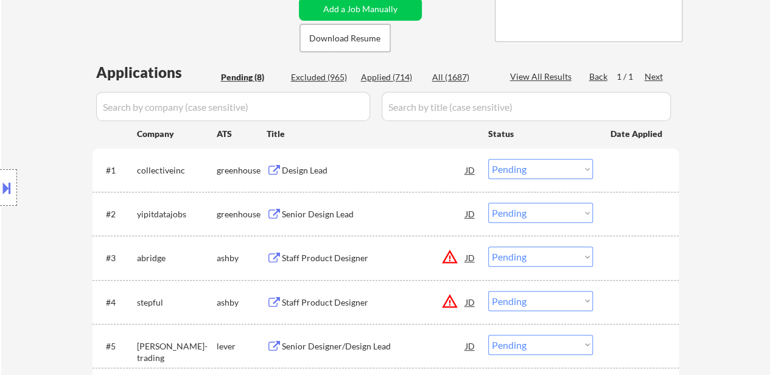
scroll to position [244, 0]
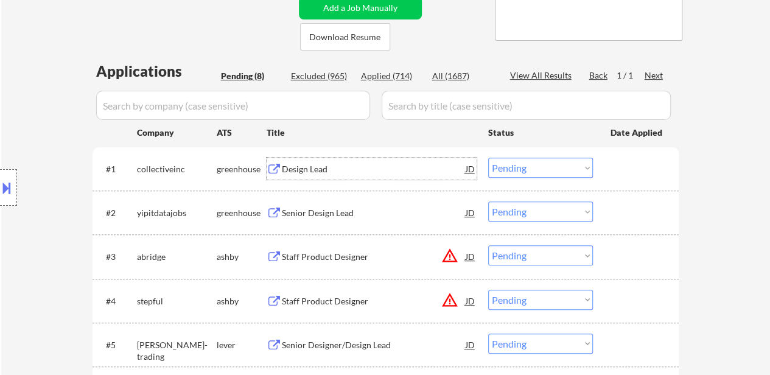
click at [308, 169] on div "Design Lead" at bounding box center [374, 169] width 184 height 12
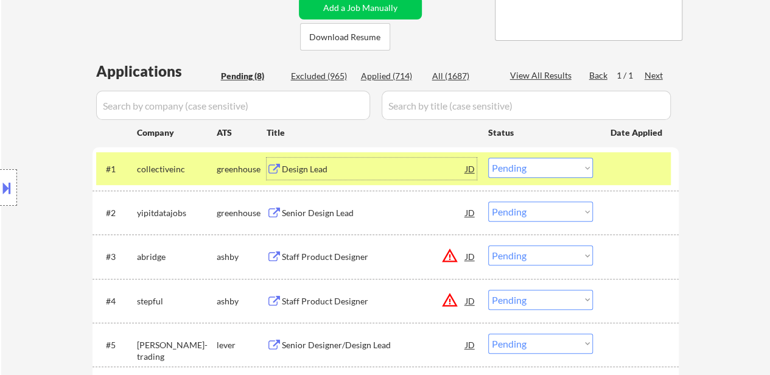
click at [326, 213] on div "Senior Design Lead" at bounding box center [374, 213] width 184 height 12
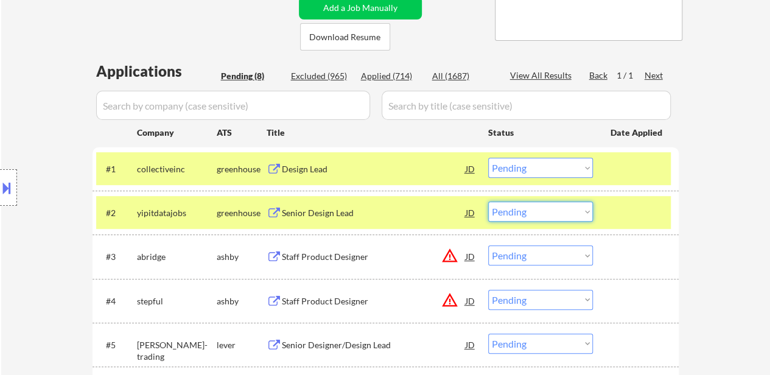
click at [518, 219] on select "Choose an option... Pending Applied Excluded (Questions) Excluded (Expired) Exc…" at bounding box center [540, 212] width 105 height 20
click at [488, 202] on select "Choose an option... Pending Applied Excluded (Questions) Excluded (Expired) Exc…" at bounding box center [540, 212] width 105 height 20
click at [353, 258] on div "Staff Product Designer" at bounding box center [374, 257] width 184 height 12
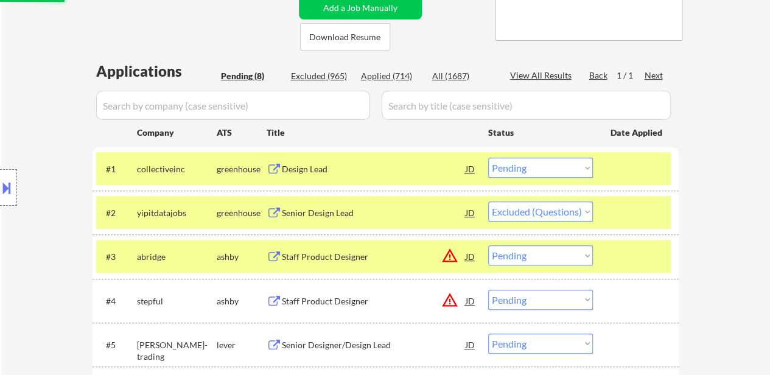
select select ""pending""
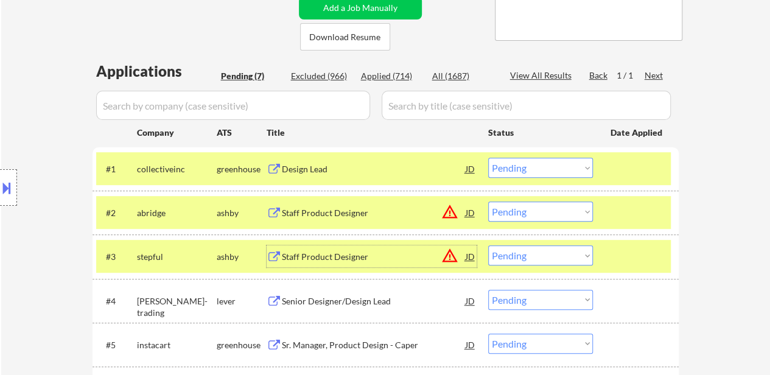
click at [509, 165] on select "Choose an option... Pending Applied Excluded (Questions) Excluded (Expired) Exc…" at bounding box center [540, 168] width 105 height 20
click at [488, 158] on select "Choose an option... Pending Applied Excluded (Questions) Excluded (Expired) Exc…" at bounding box center [540, 168] width 105 height 20
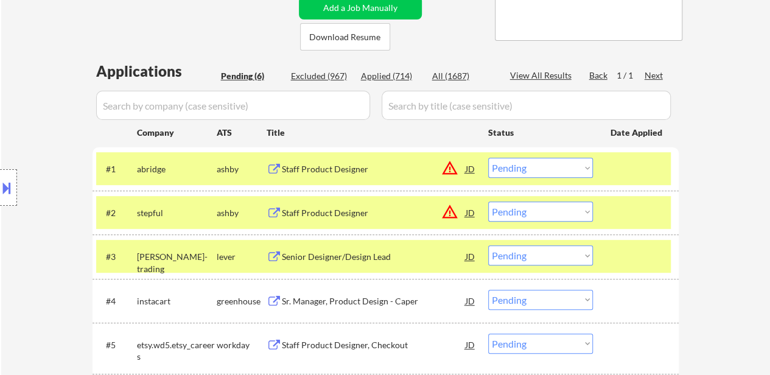
click at [541, 164] on select "Choose an option... Pending Applied Excluded (Questions) Excluded (Expired) Exc…" at bounding box center [540, 168] width 105 height 20
click at [488, 158] on select "Choose an option... Pending Applied Excluded (Questions) Excluded (Expired) Exc…" at bounding box center [540, 168] width 105 height 20
click at [380, 209] on div "Staff Product Designer" at bounding box center [374, 213] width 184 height 12
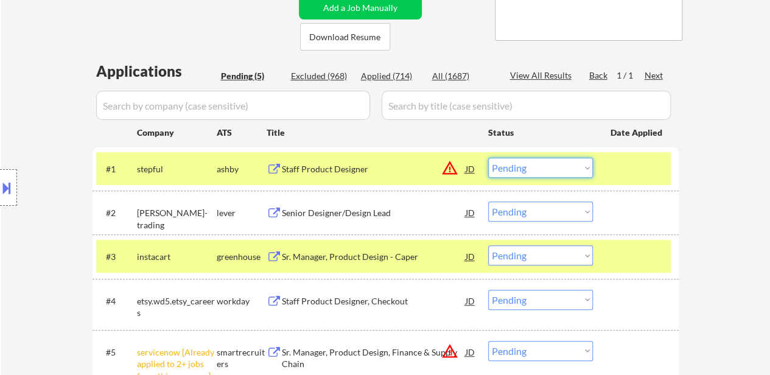
click at [555, 169] on select "Choose an option... Pending Applied Excluded (Questions) Excluded (Expired) Exc…" at bounding box center [540, 168] width 105 height 20
click at [488, 158] on select "Choose an option... Pending Applied Excluded (Questions) Excluded (Expired) Exc…" at bounding box center [540, 168] width 105 height 20
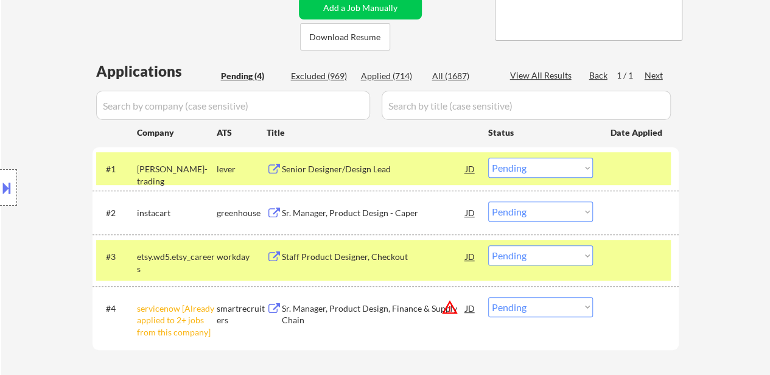
click at [626, 172] on div at bounding box center [638, 169] width 54 height 22
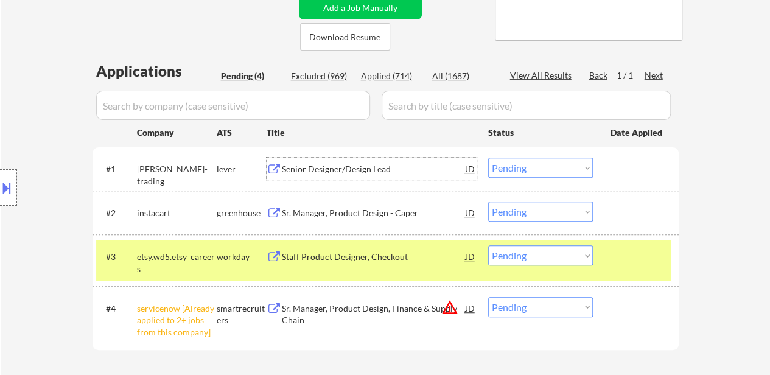
click at [408, 172] on div "Senior Designer/Design Lead" at bounding box center [374, 169] width 184 height 12
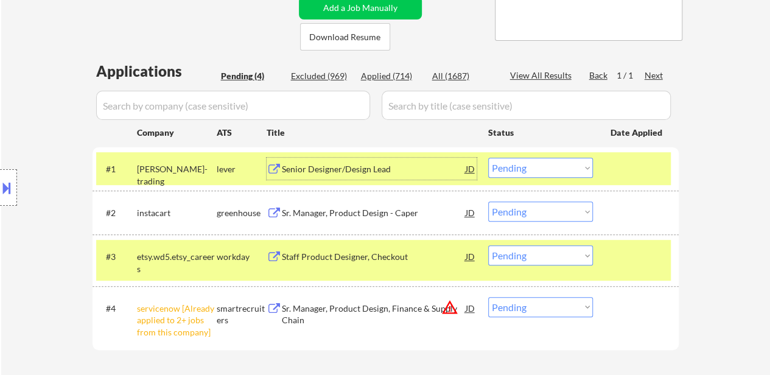
click at [636, 237] on div "#3 etsy.wd5.etsy_careers workday Staff Product Designer, Checkout JD warning_am…" at bounding box center [386, 259] width 586 height 51
click at [619, 153] on div "#1 wintermute-trading lever Senior Designer/Design Lead JD warning_amber Choose…" at bounding box center [383, 168] width 575 height 33
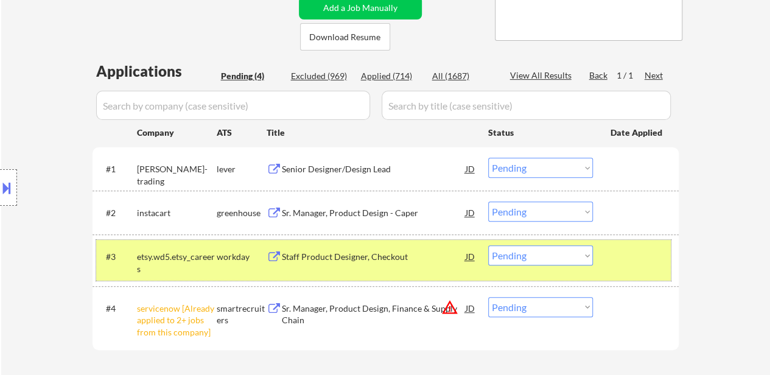
click at [626, 266] on div at bounding box center [638, 256] width 54 height 22
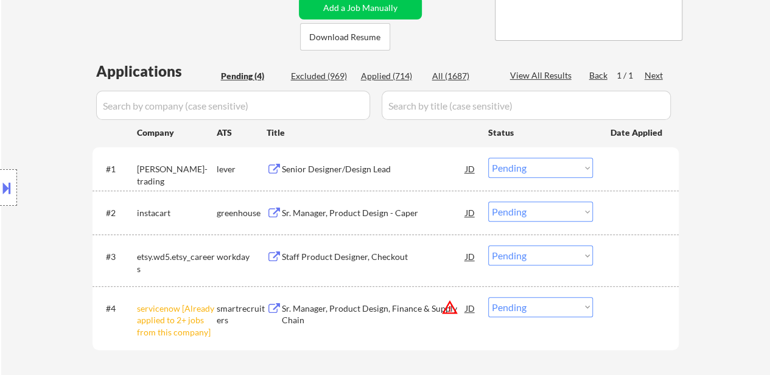
click at [621, 173] on div at bounding box center [638, 169] width 54 height 22
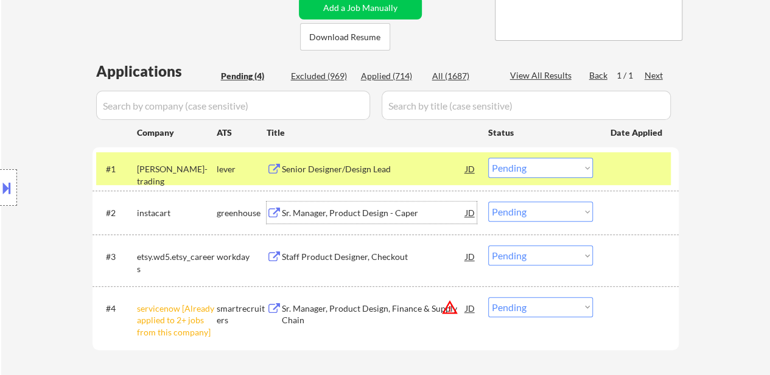
click at [378, 209] on div "Sr. Manager, Product Design - Caper" at bounding box center [374, 213] width 184 height 12
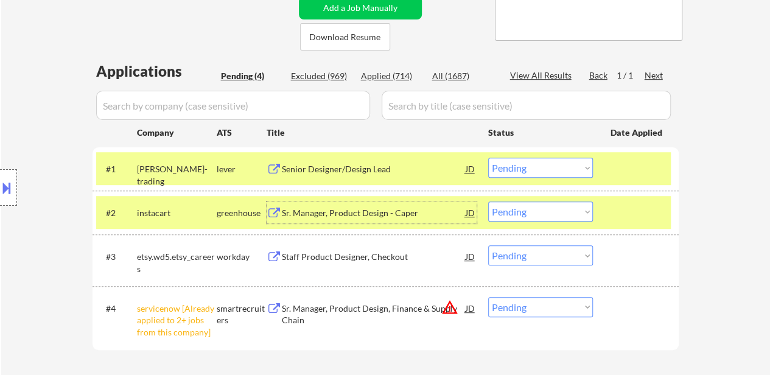
click at [518, 171] on select "Choose an option... Pending Applied Excluded (Questions) Excluded (Expired) Exc…" at bounding box center [540, 168] width 105 height 20
click at [488, 158] on select "Choose an option... Pending Applied Excluded (Questions) Excluded (Expired) Exc…" at bounding box center [540, 168] width 105 height 20
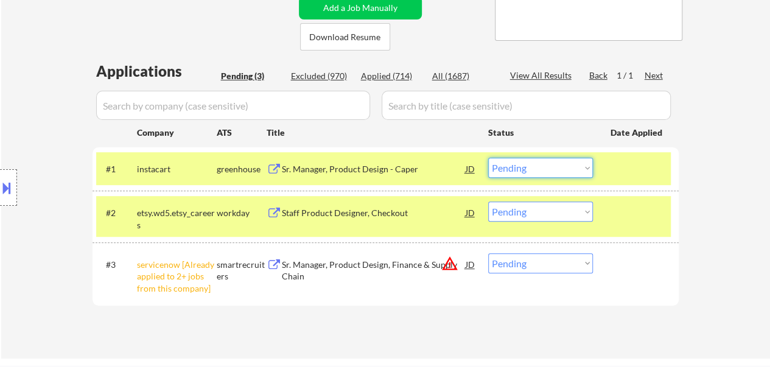
click at [548, 177] on select "Choose an option... Pending Applied Excluded (Questions) Excluded (Expired) Exc…" at bounding box center [540, 168] width 105 height 20
click at [488, 158] on select "Choose an option... Pending Applied Excluded (Questions) Excluded (Expired) Exc…" at bounding box center [540, 168] width 105 height 20
click at [346, 211] on div "Staff Product Designer, Checkout" at bounding box center [374, 213] width 184 height 12
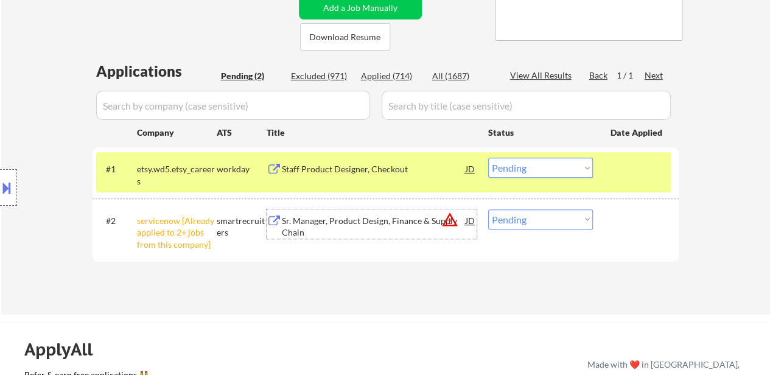
click at [544, 166] on select "Choose an option... Pending Applied Excluded (Questions) Excluded (Expired) Exc…" at bounding box center [540, 168] width 105 height 20
click at [488, 158] on select "Choose an option... Pending Applied Excluded (Questions) Excluded (Expired) Exc…" at bounding box center [540, 168] width 105 height 20
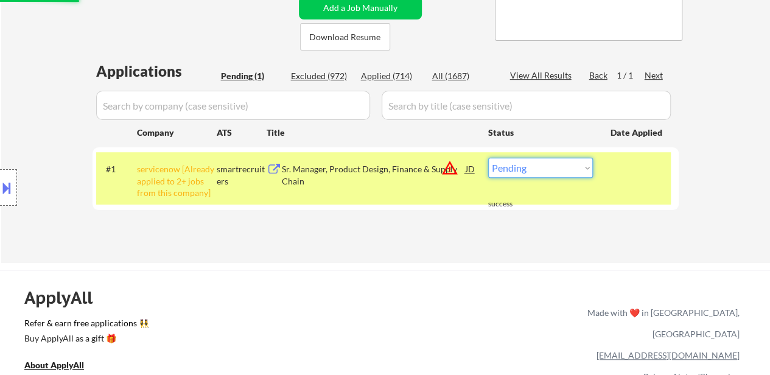
click at [535, 174] on select "Choose an option... Pending Applied Excluded (Questions) Excluded (Expired) Exc…" at bounding box center [540, 168] width 105 height 20
select select ""excluded__other_""
click at [488, 158] on select "Choose an option... Pending Applied Excluded (Questions) Excluded (Expired) Exc…" at bounding box center [540, 168] width 105 height 20
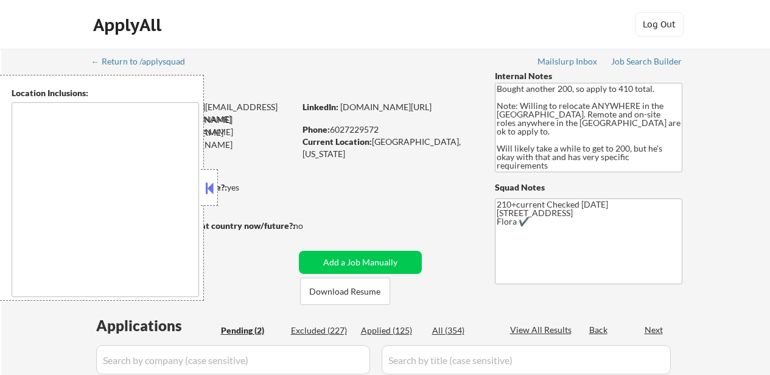
select select ""pending""
click at [209, 182] on button at bounding box center [209, 188] width 13 height 18
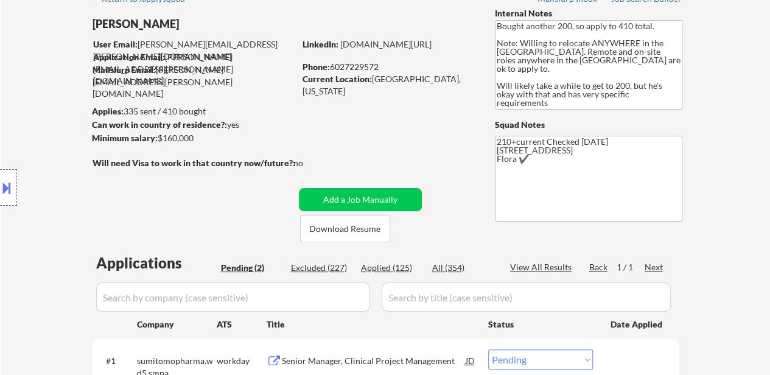
scroll to position [183, 0]
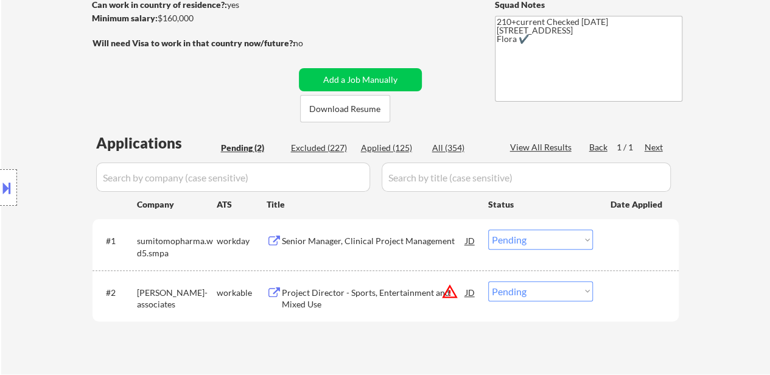
click at [538, 236] on select "Choose an option... Pending Applied Excluded (Questions) Excluded (Expired) Exc…" at bounding box center [540, 240] width 105 height 20
click at [488, 230] on select "Choose an option... Pending Applied Excluded (Questions) Excluded (Expired) Exc…" at bounding box center [540, 240] width 105 height 20
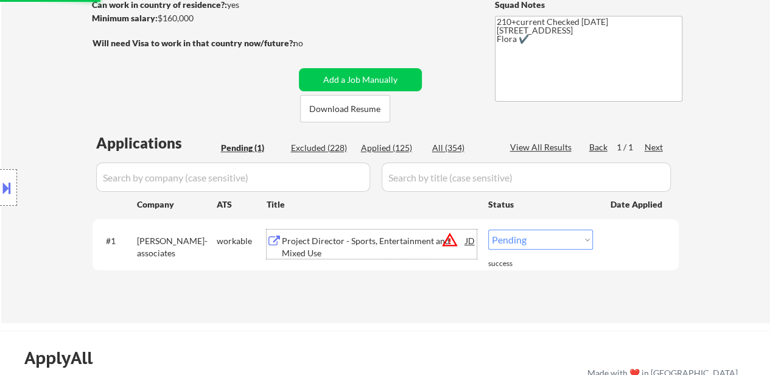
click at [397, 237] on div "Project Director - Sports, Entertainment and Mixed Use" at bounding box center [374, 247] width 184 height 24
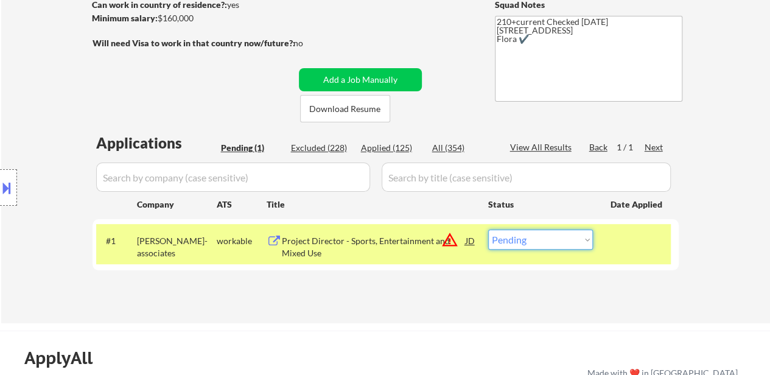
click at [524, 240] on select "Choose an option... Pending Applied Excluded (Questions) Excluded (Expired) Exc…" at bounding box center [540, 240] width 105 height 20
select select ""excluded__bad_match_""
click at [488, 230] on select "Choose an option... Pending Applied Excluded (Questions) Excluded (Expired) Exc…" at bounding box center [540, 240] width 105 height 20
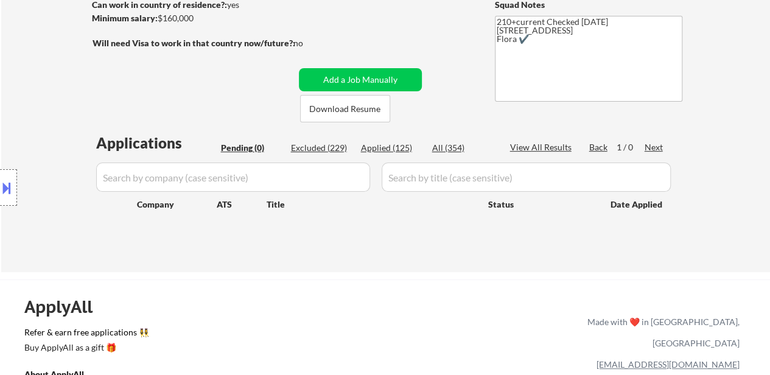
type textarea "210+current 620 Mallard Dr, Fort Worth, TX 761 Flora ✔️"
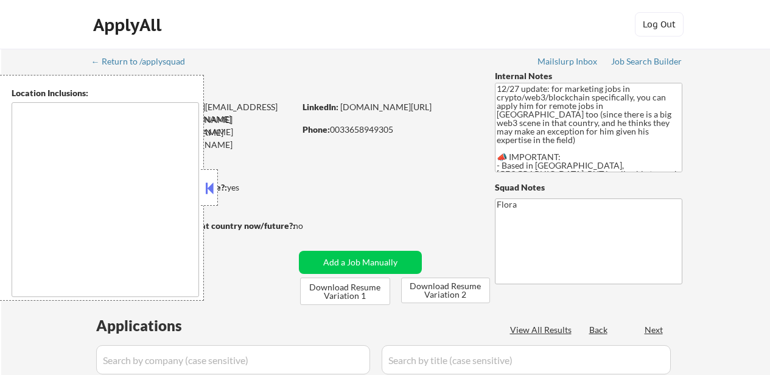
type textarea "remote"
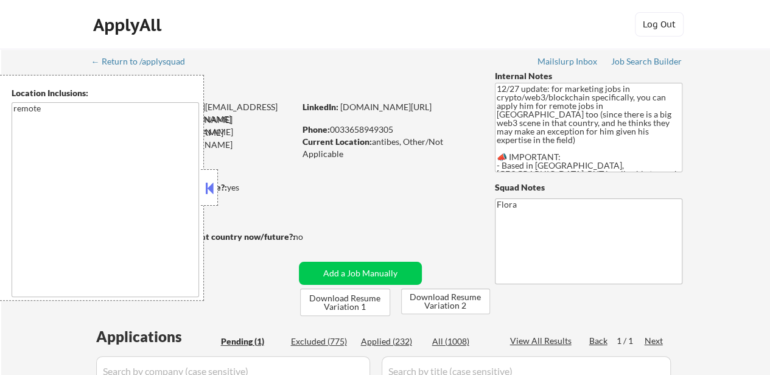
click at [213, 189] on button at bounding box center [209, 188] width 13 height 18
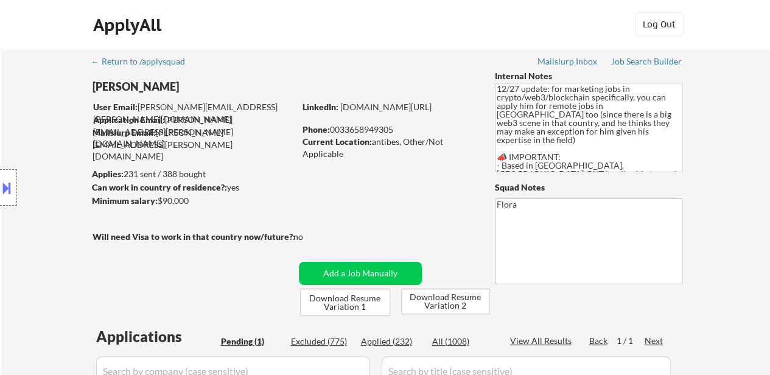
scroll to position [183, 0]
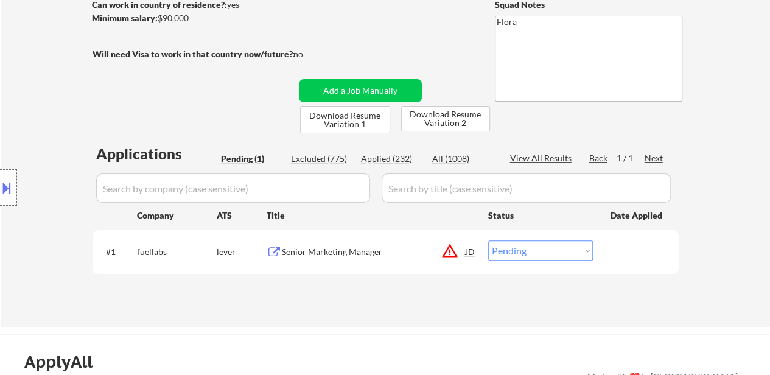
click at [345, 252] on div "Senior Marketing Manager" at bounding box center [374, 252] width 184 height 12
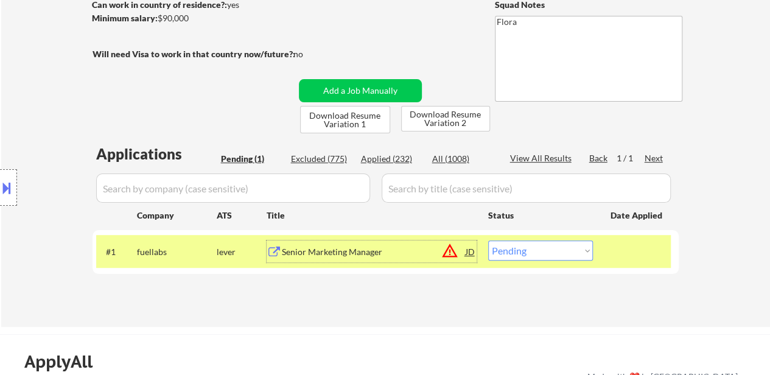
click at [513, 252] on select "Choose an option... Pending Applied Excluded (Questions) Excluded (Expired) Exc…" at bounding box center [540, 251] width 105 height 20
select select ""excluded""
click at [488, 241] on select "Choose an option... Pending Applied Excluded (Questions) Excluded (Expired) Exc…" at bounding box center [540, 251] width 105 height 20
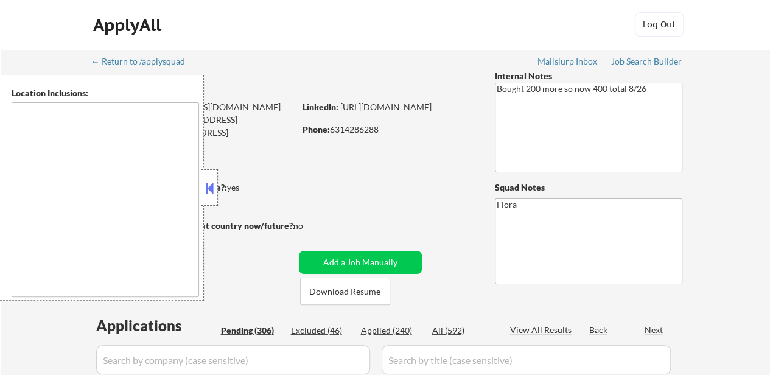
type textarea "[GEOGRAPHIC_DATA], [GEOGRAPHIC_DATA] [GEOGRAPHIC_DATA], [GEOGRAPHIC_DATA] [GEOG…"
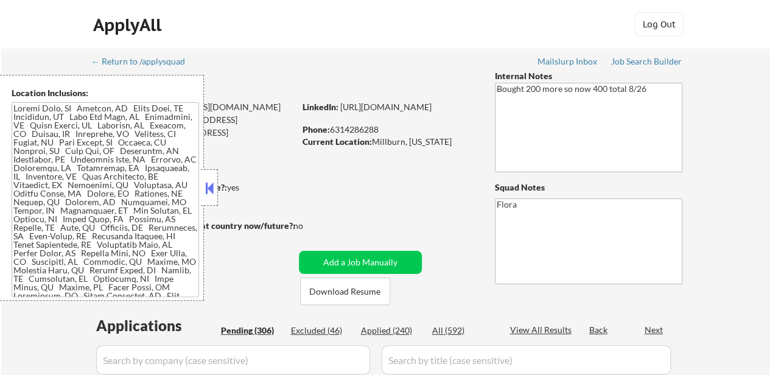
select select ""pending""
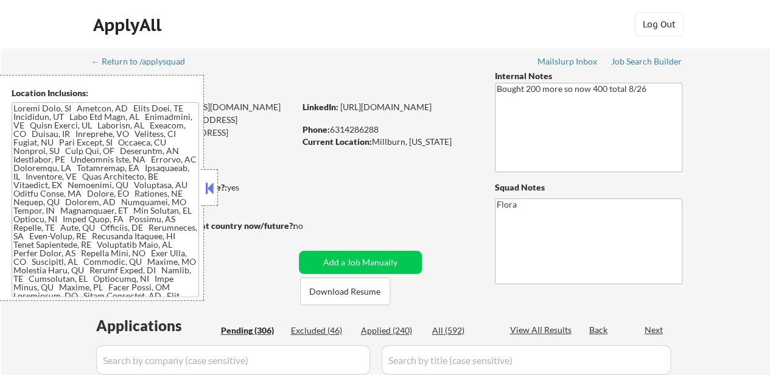
select select ""pending""
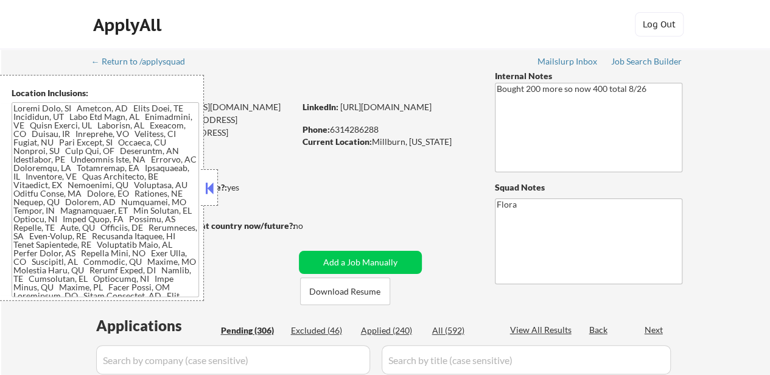
select select ""pending""
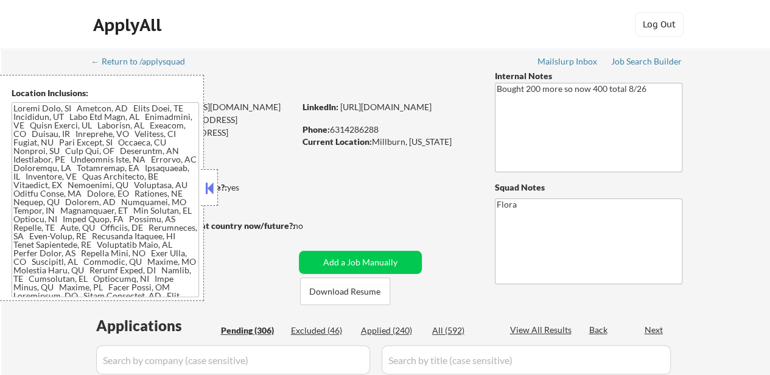
select select ""pending""
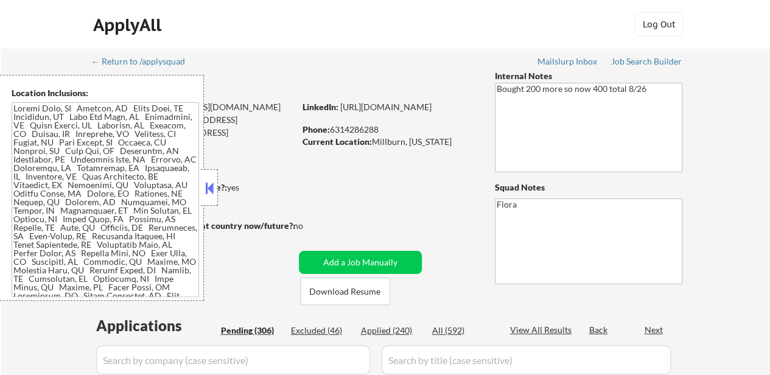
select select ""pending""
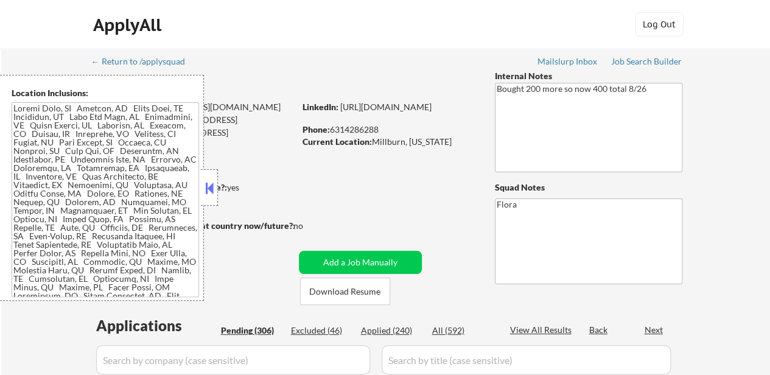
select select ""pending""
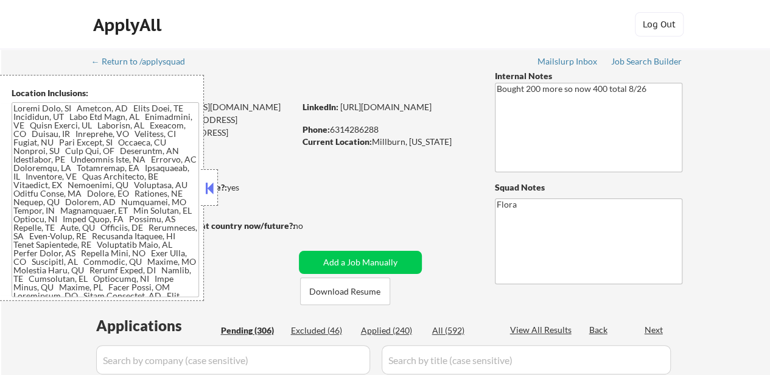
select select ""pending""
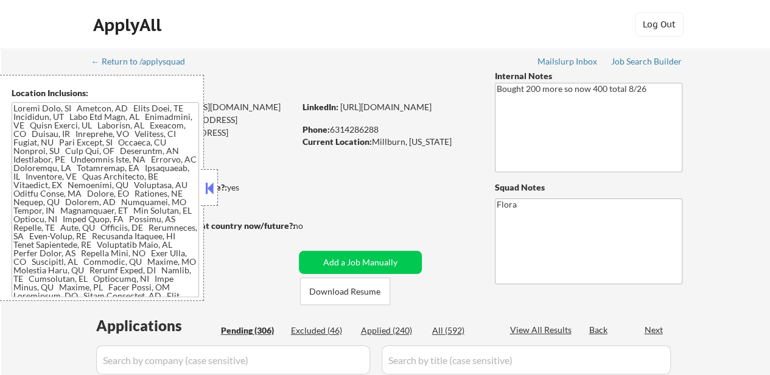
select select ""pending""
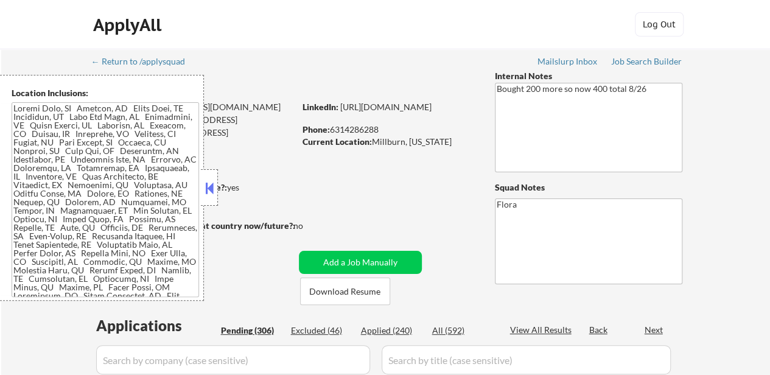
select select ""pending""
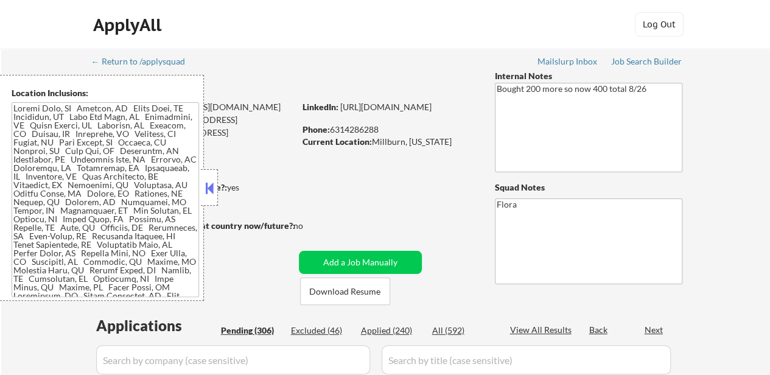
select select ""pending""
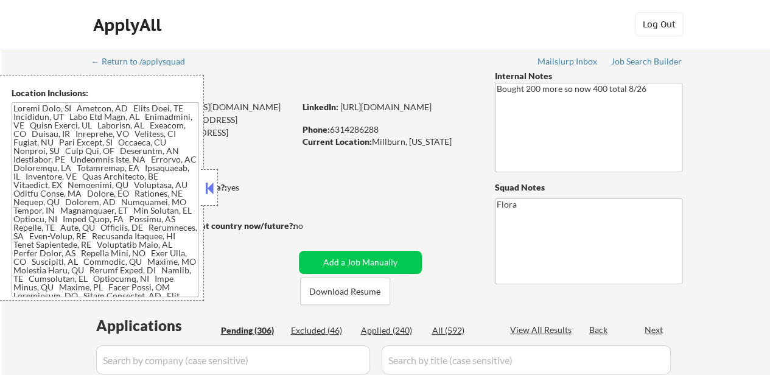
select select ""pending""
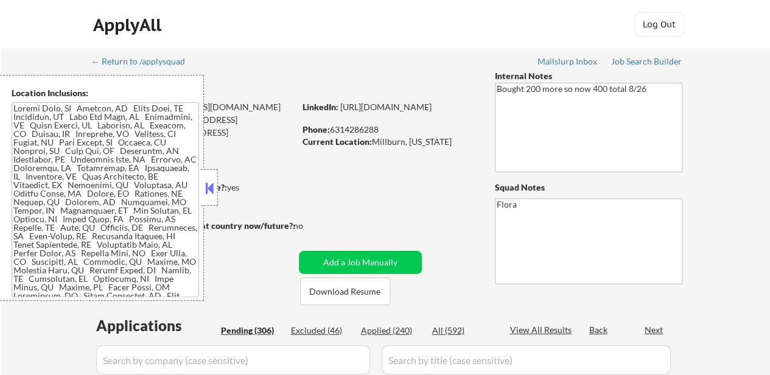
select select ""pending""
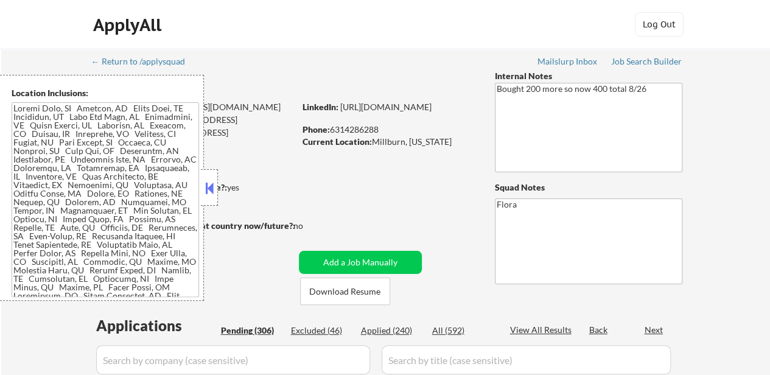
select select ""pending""
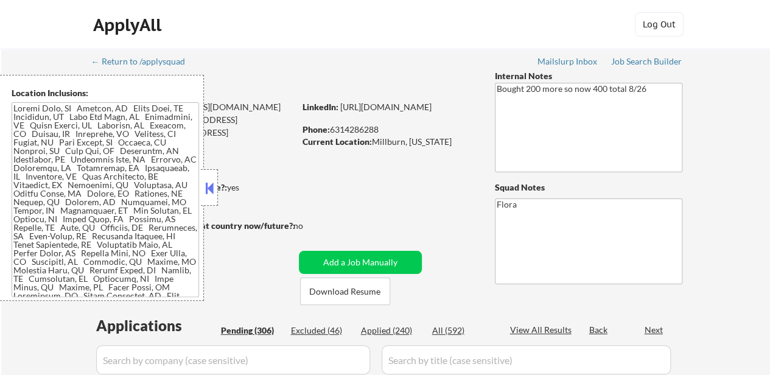
select select ""pending""
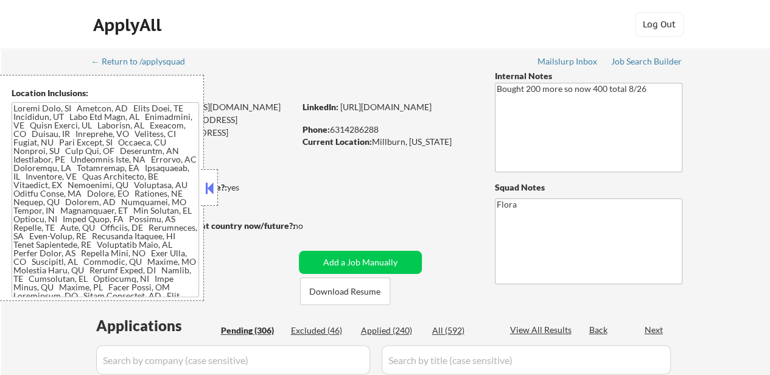
select select ""pending""
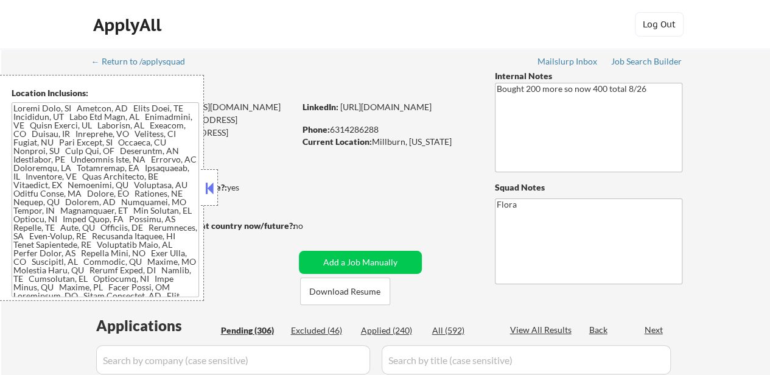
select select ""pending""
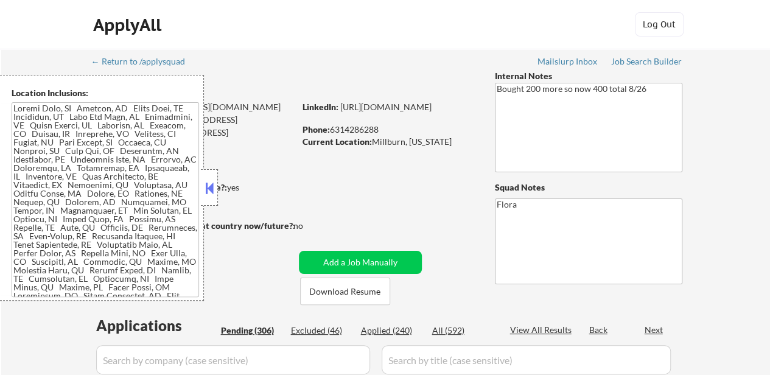
select select ""pending""
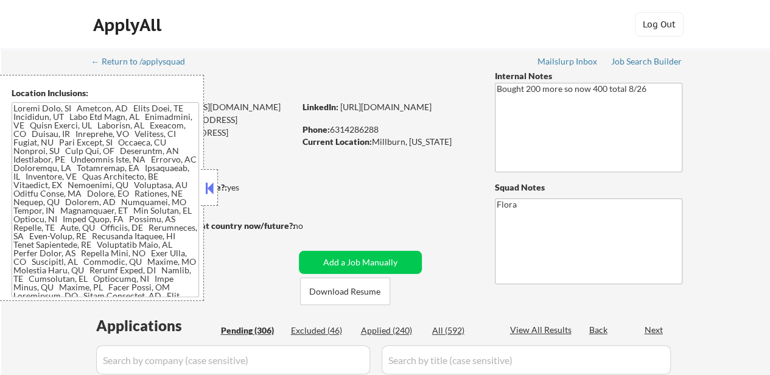
select select ""pending""
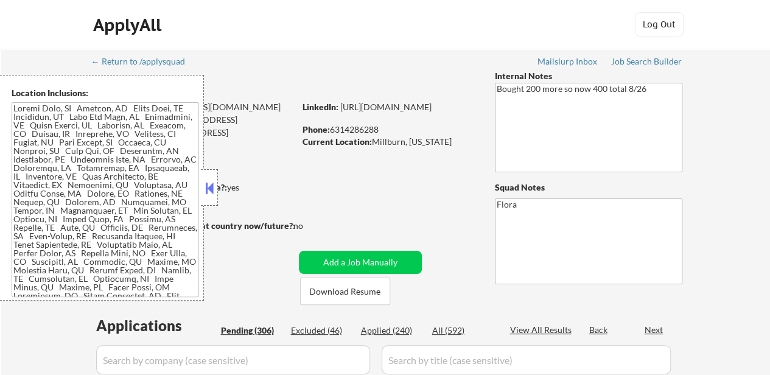
select select ""pending""
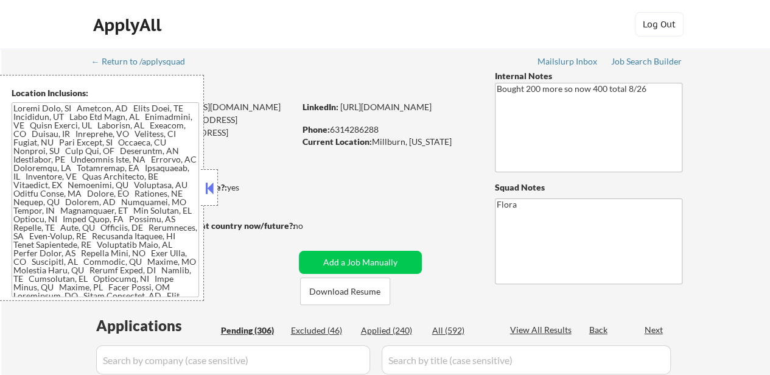
select select ""pending""
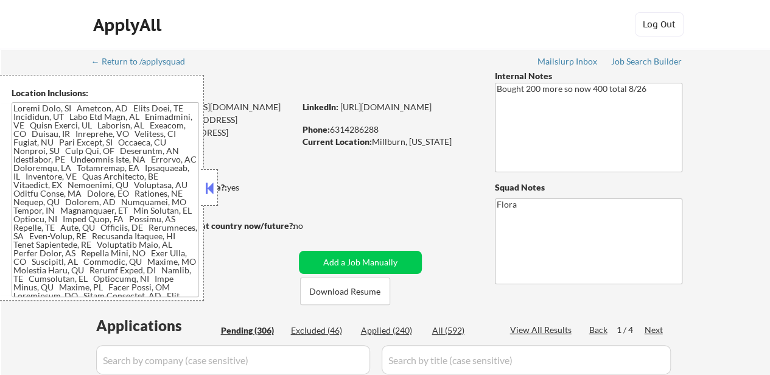
click at [208, 183] on button at bounding box center [209, 188] width 13 height 18
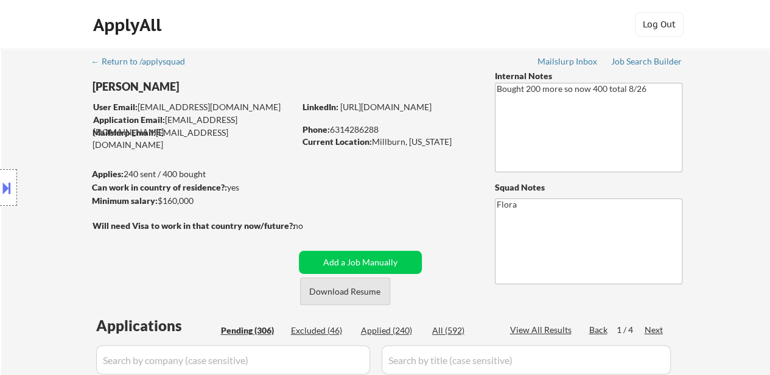
click at [329, 293] on button "Download Resume" at bounding box center [345, 291] width 90 height 27
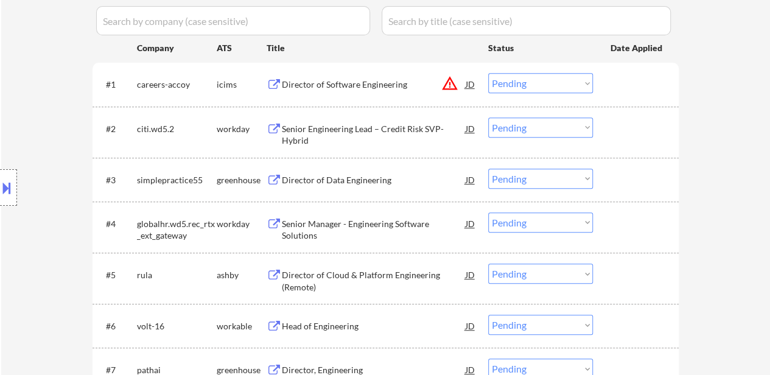
scroll to position [365, 0]
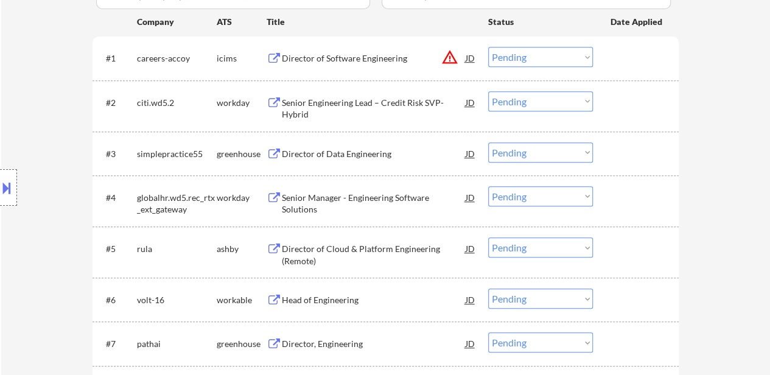
click at [369, 148] on div "Director of Data Engineering" at bounding box center [374, 154] width 184 height 12
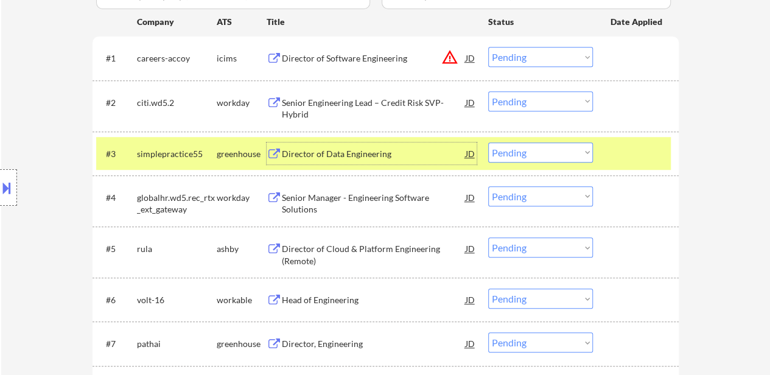
click at [409, 249] on div "Director of Cloud & Platform Engineering (Remote)" at bounding box center [374, 255] width 184 height 24
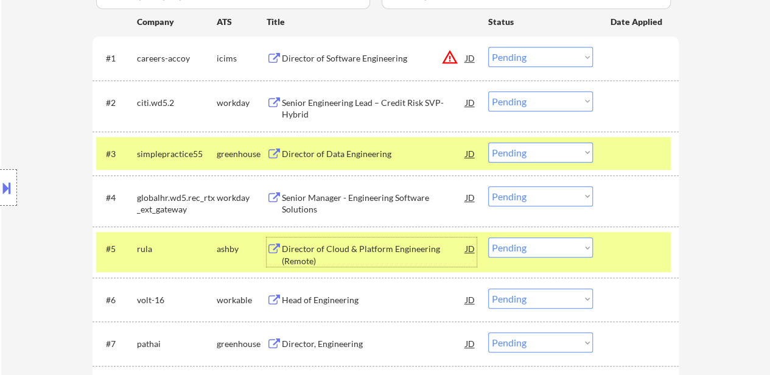
click at [365, 301] on div "Head of Engineering" at bounding box center [374, 300] width 184 height 12
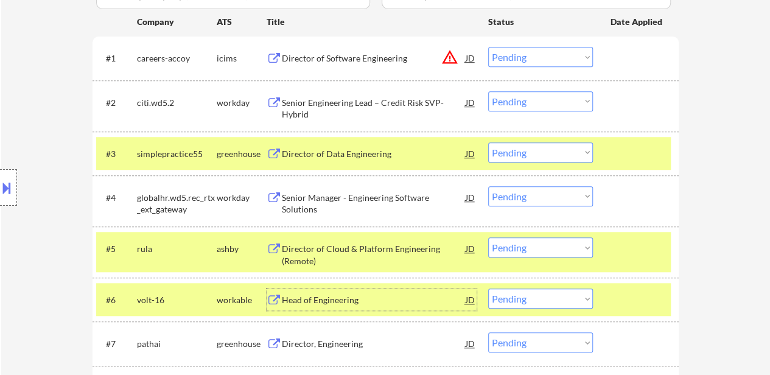
click at [523, 303] on select "Choose an option... Pending Applied Excluded (Questions) Excluded (Expired) Exc…" at bounding box center [540, 299] width 105 height 20
click at [488, 289] on select "Choose an option... Pending Applied Excluded (Questions) Excluded (Expired) Exc…" at bounding box center [540, 299] width 105 height 20
select select ""pending""
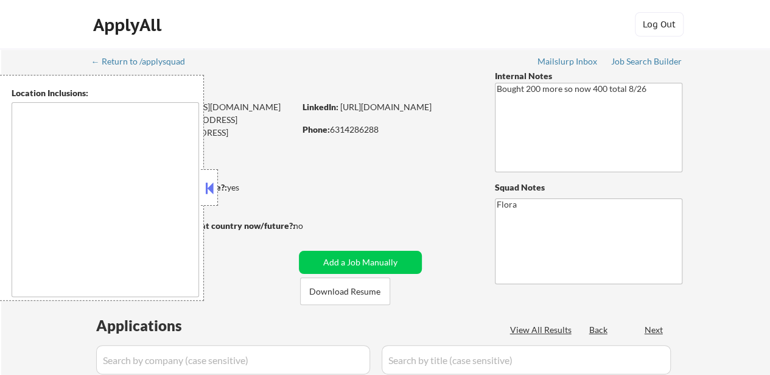
type textarea "[GEOGRAPHIC_DATA], [GEOGRAPHIC_DATA] [GEOGRAPHIC_DATA], [GEOGRAPHIC_DATA] [GEOG…"
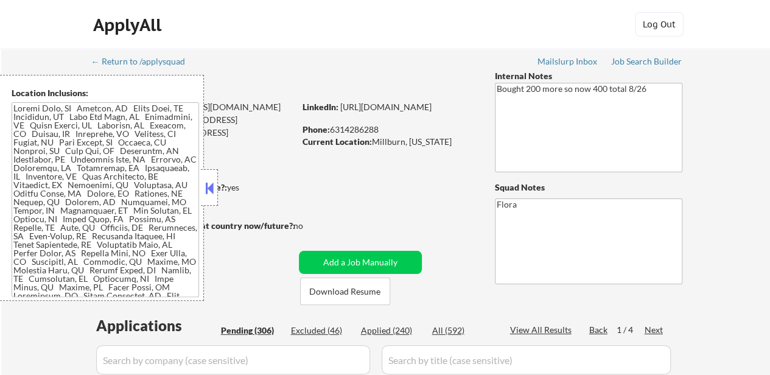
click at [205, 188] on button at bounding box center [209, 188] width 13 height 18
click at [400, 333] on div "Applied (240)" at bounding box center [391, 331] width 61 height 12
select select ""pending""
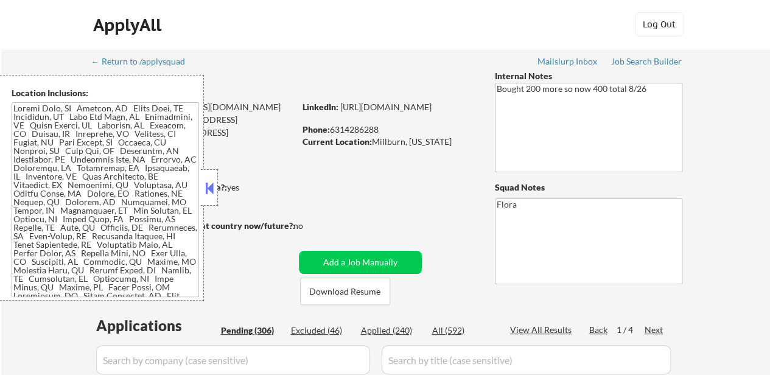
select select ""pending""
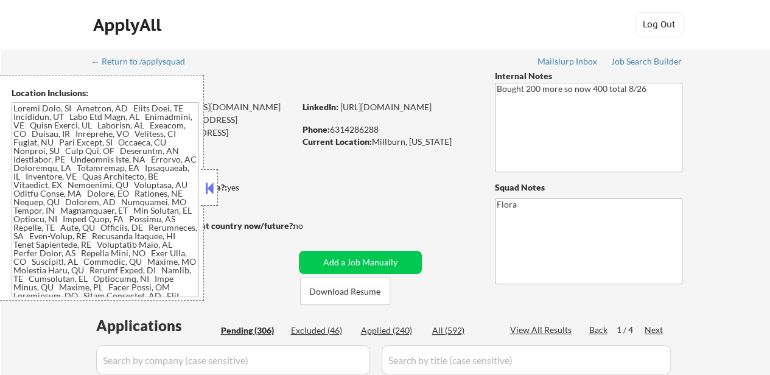
select select ""pending""
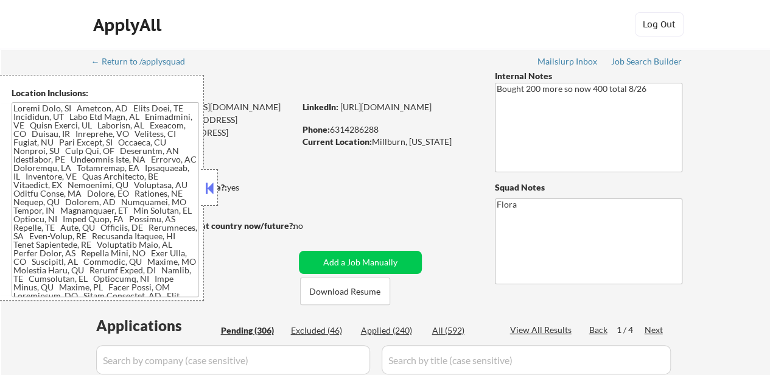
select select ""pending""
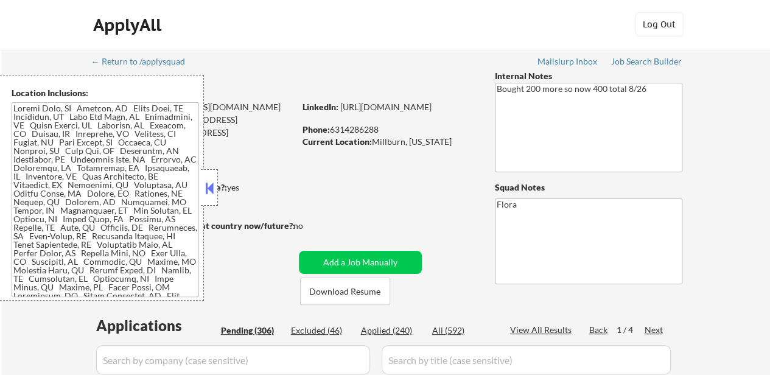
select select ""pending""
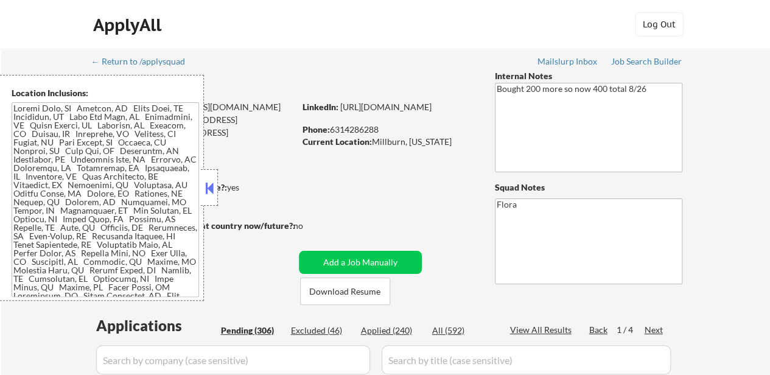
select select ""pending""
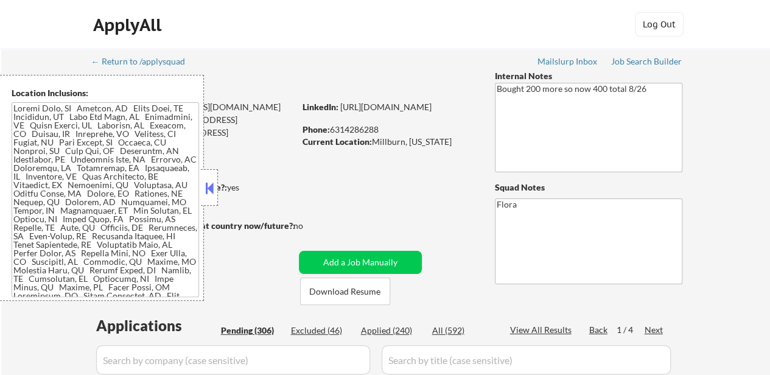
select select ""pending""
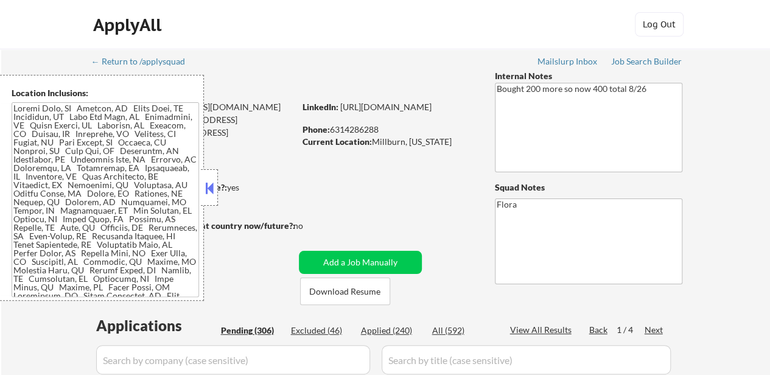
select select ""pending""
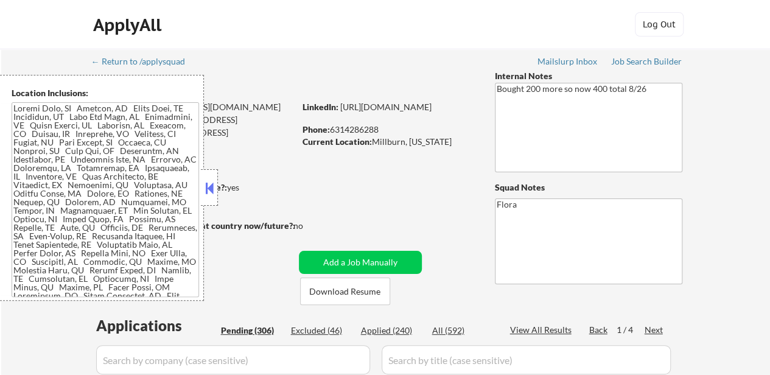
select select ""pending""
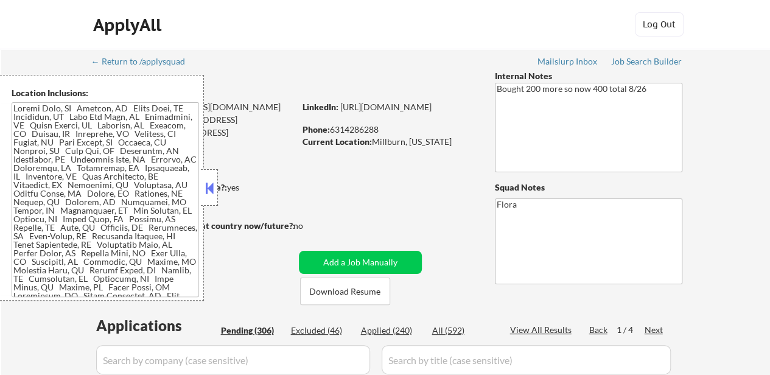
select select ""pending""
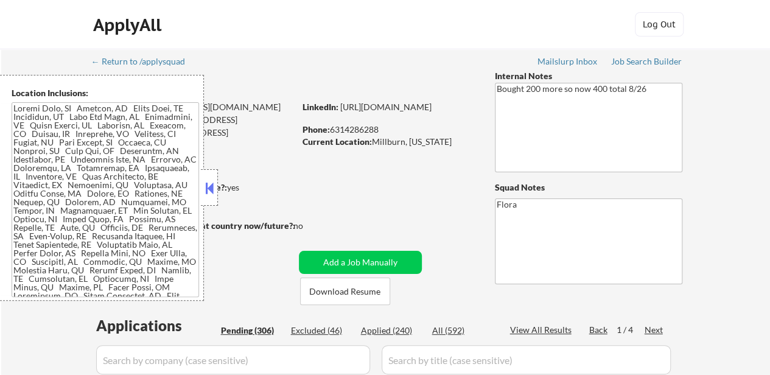
select select ""pending""
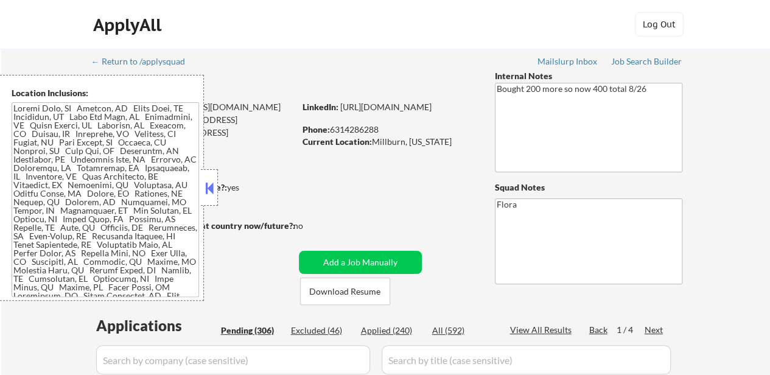
select select ""pending""
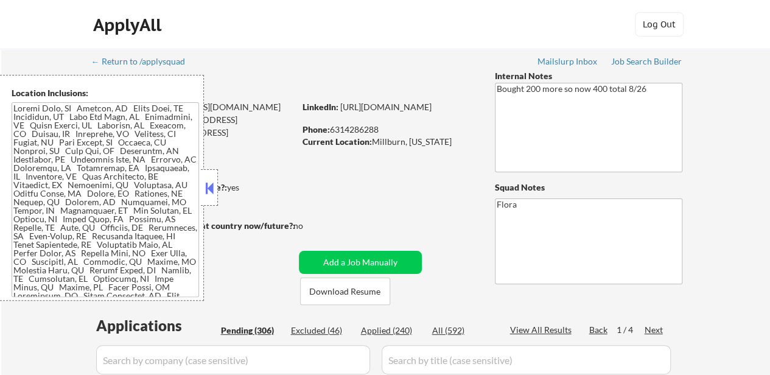
select select ""pending""
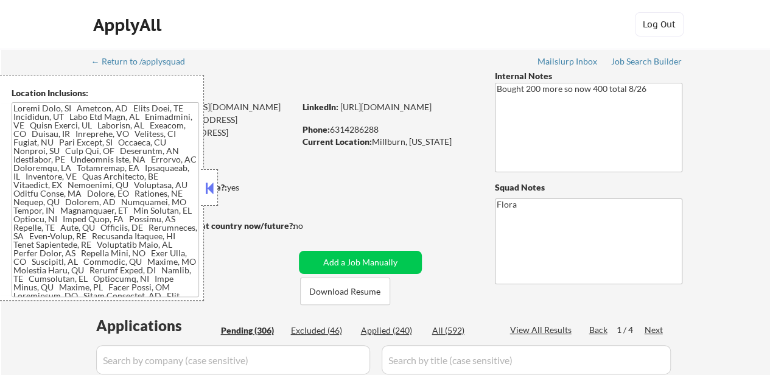
select select ""pending""
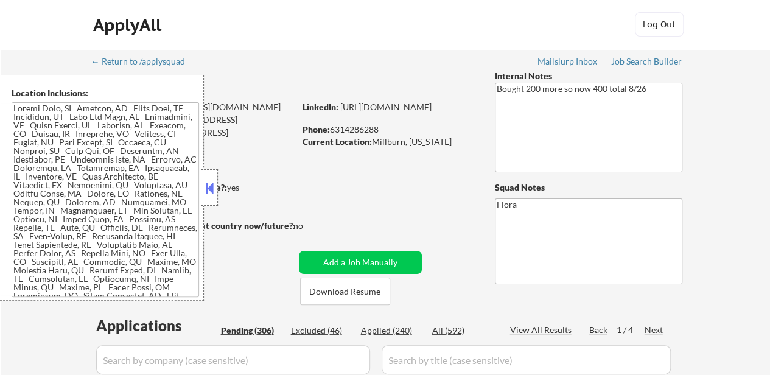
select select ""pending""
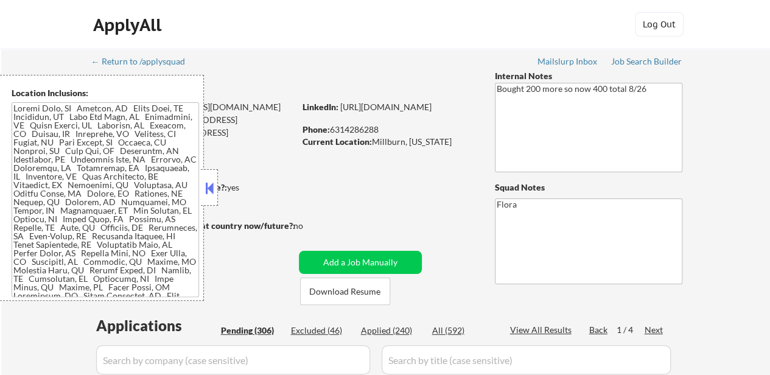
select select ""pending""
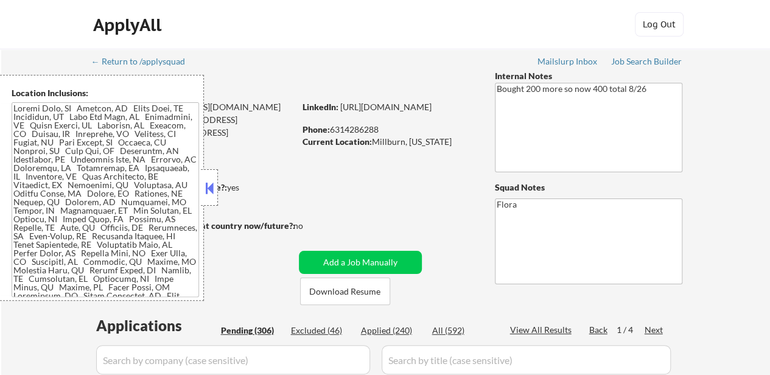
select select ""pending""
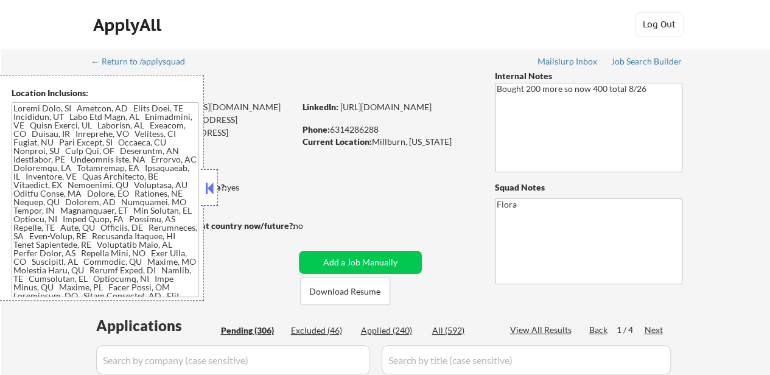
select select ""pending""
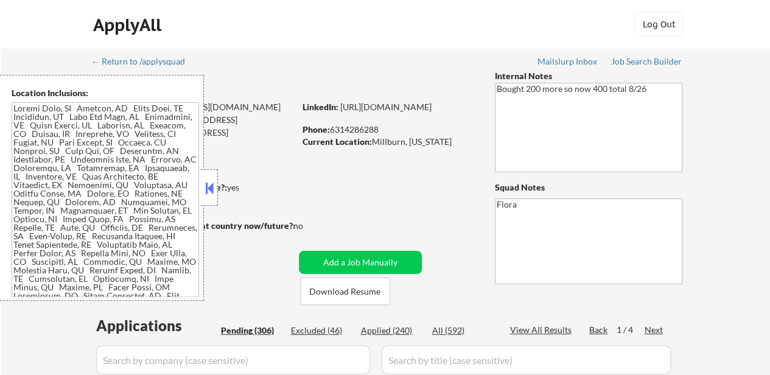
select select ""pending""
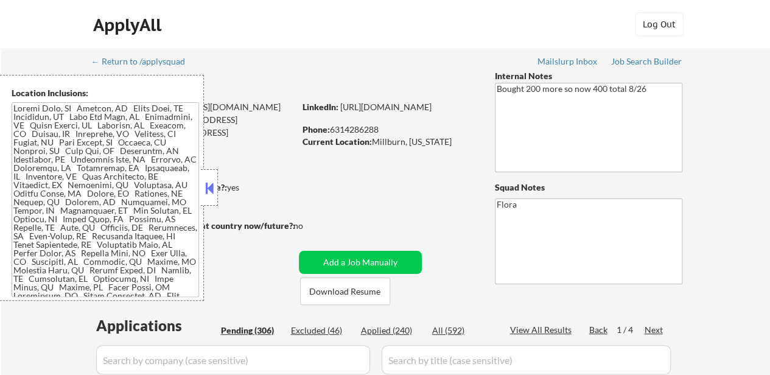
select select ""pending""
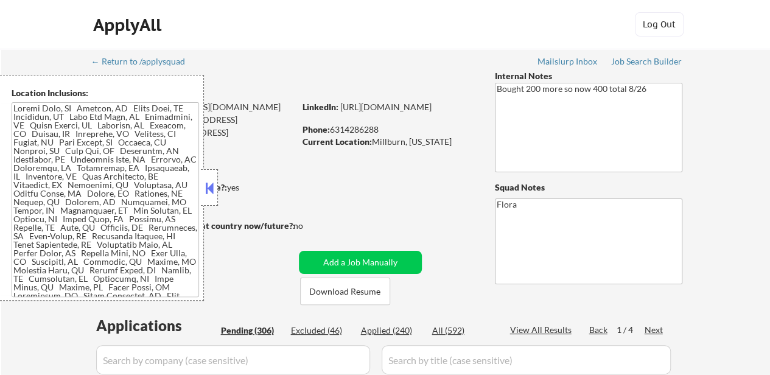
select select ""pending""
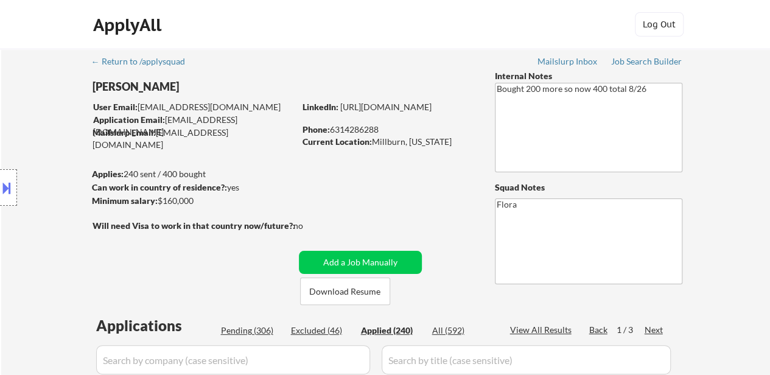
select select ""applied""
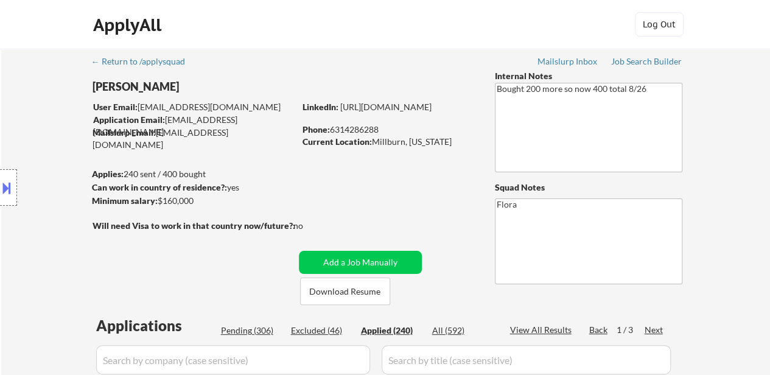
select select ""applied""
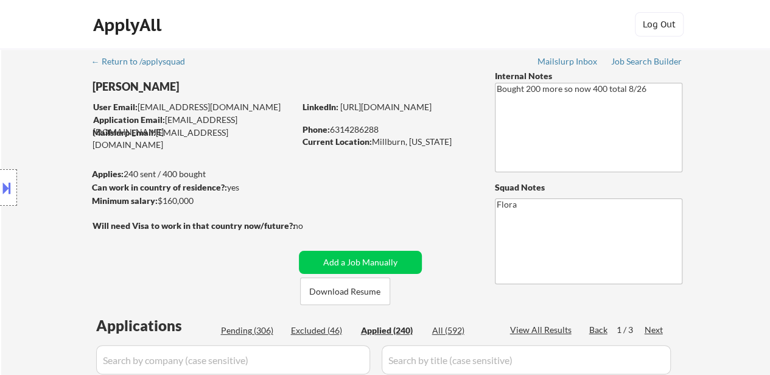
select select ""applied""
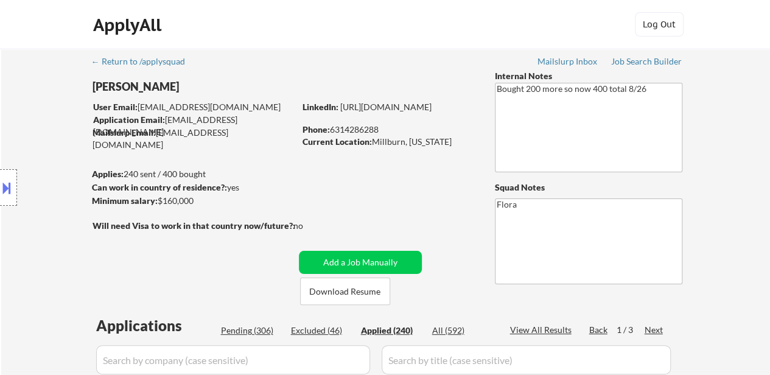
select select ""applied""
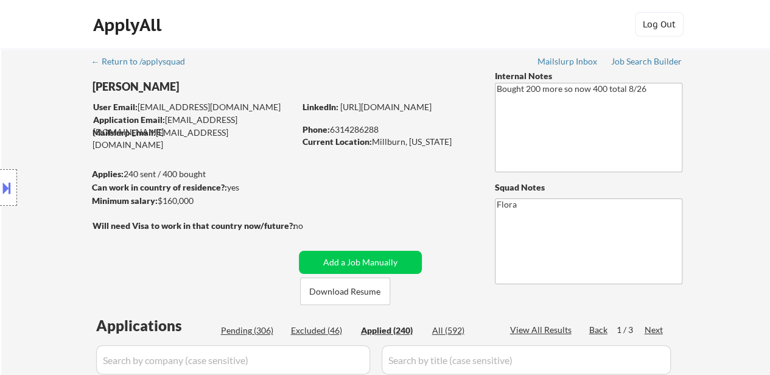
select select ""applied""
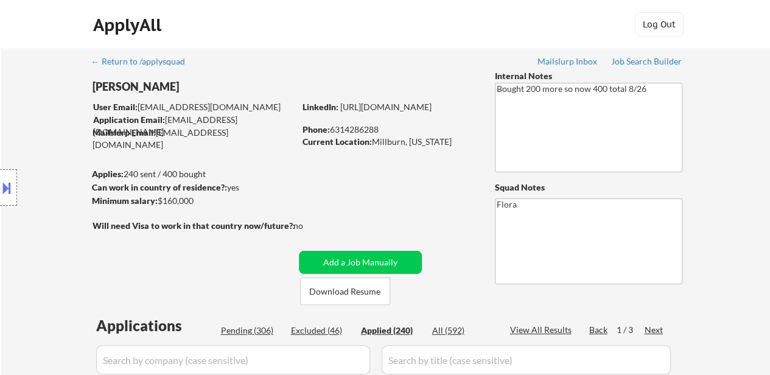
select select ""applied""
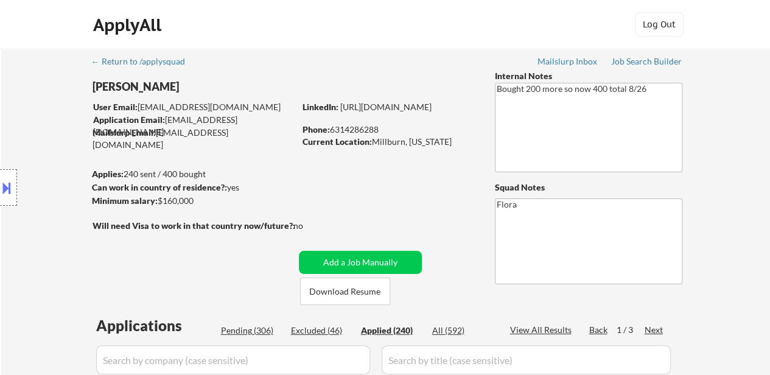
select select ""applied""
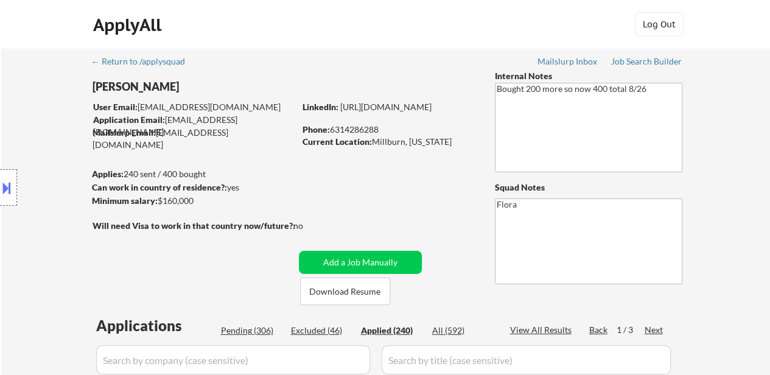
select select ""applied""
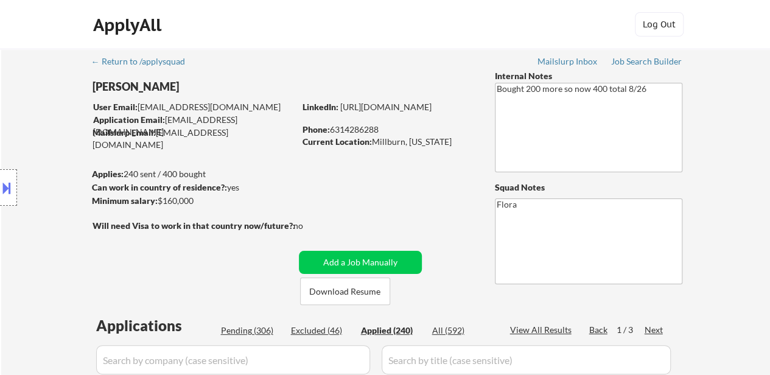
select select ""applied""
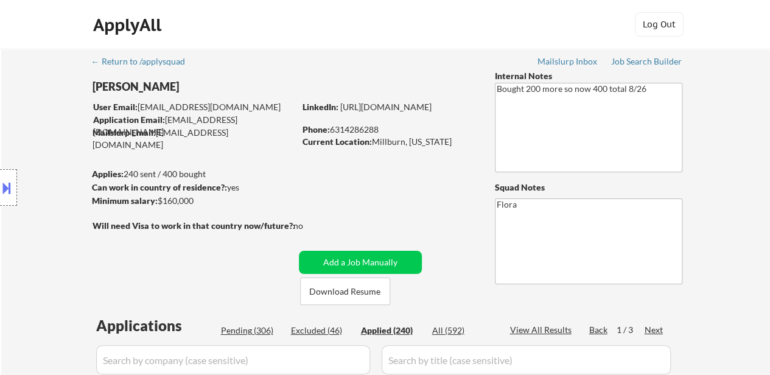
select select ""applied""
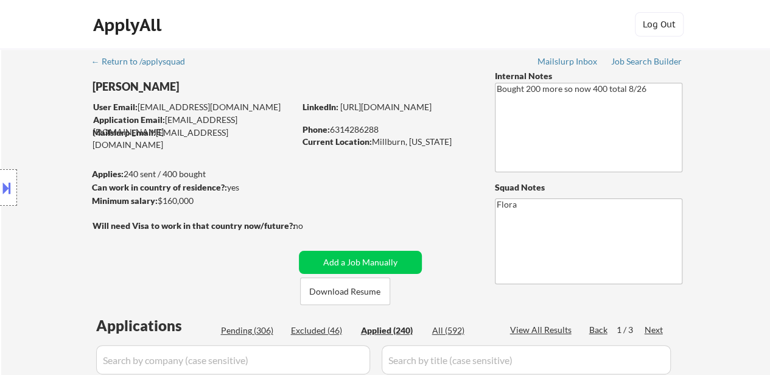
select select ""applied""
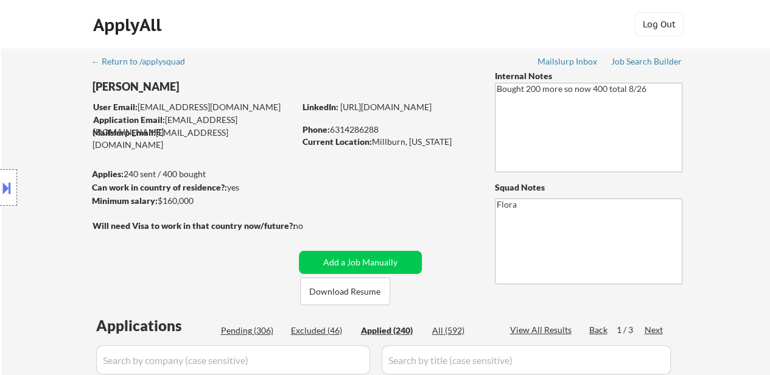
select select ""applied""
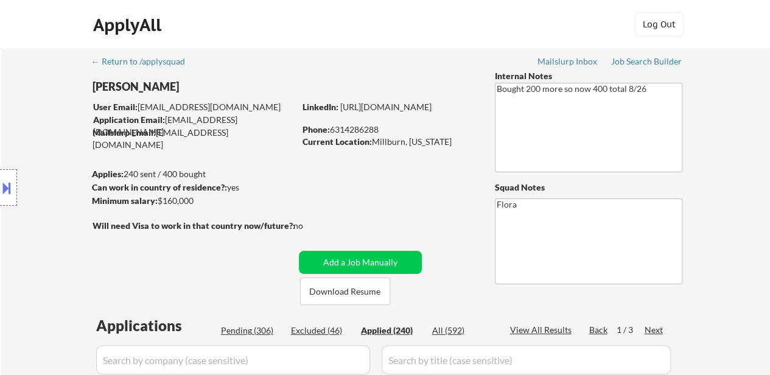
select select ""applied""
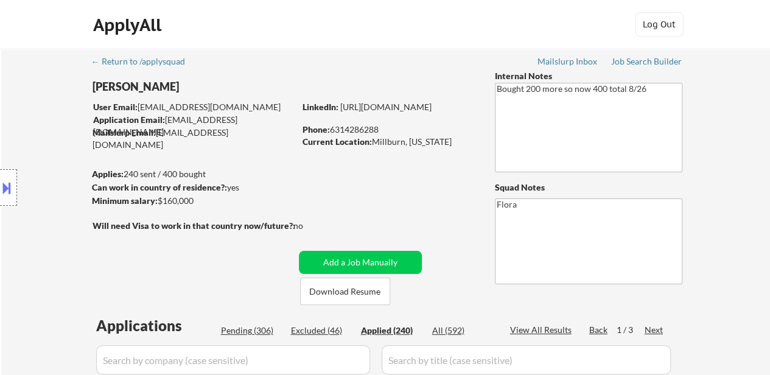
select select ""applied""
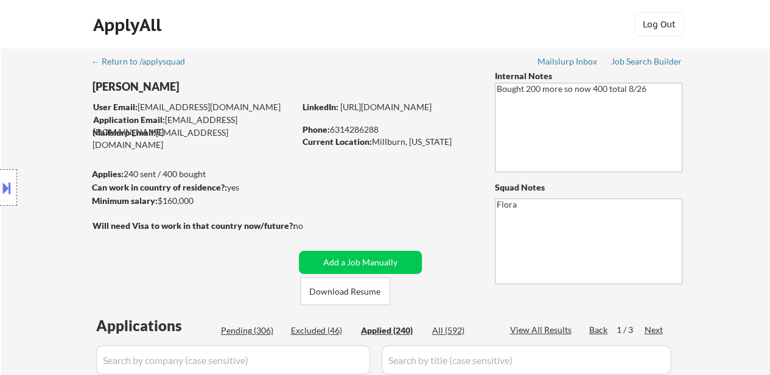
select select ""applied""
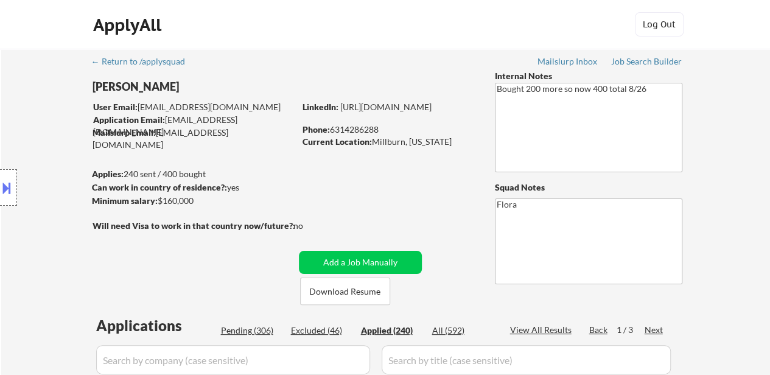
select select ""applied""
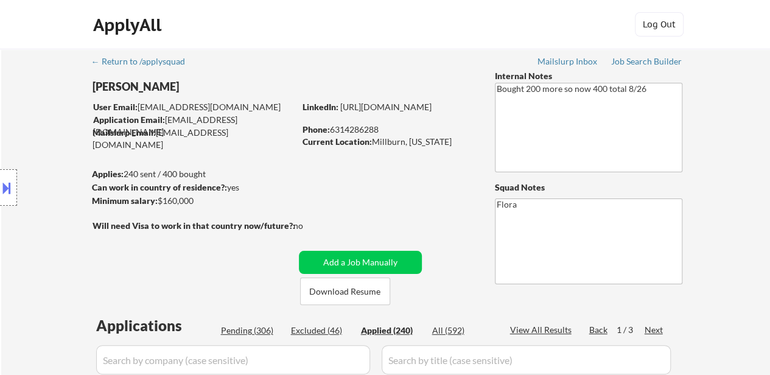
select select ""applied""
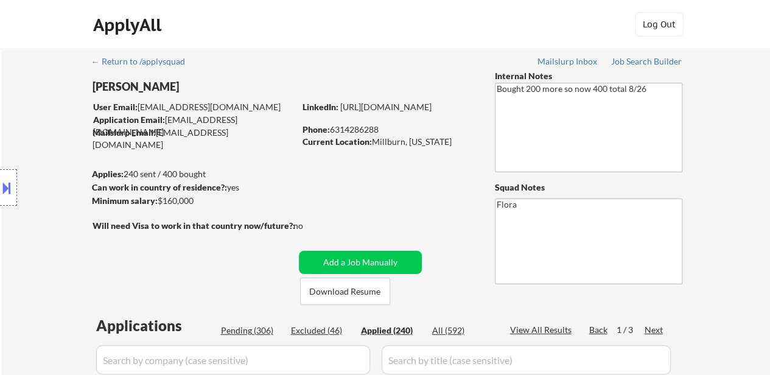
select select ""applied""
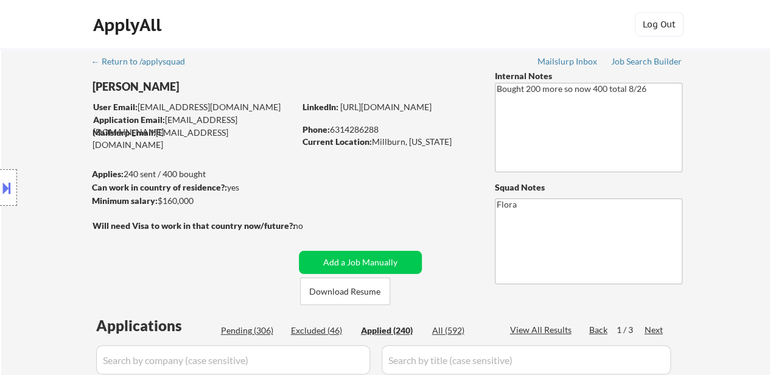
select select ""applied""
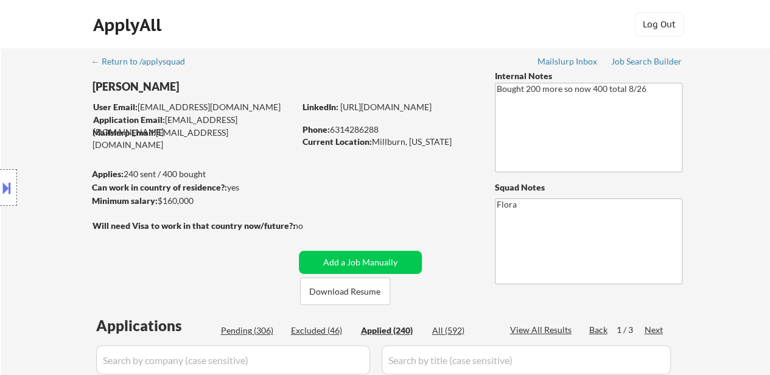
select select ""applied""
